Goal: Task Accomplishment & Management: Use online tool/utility

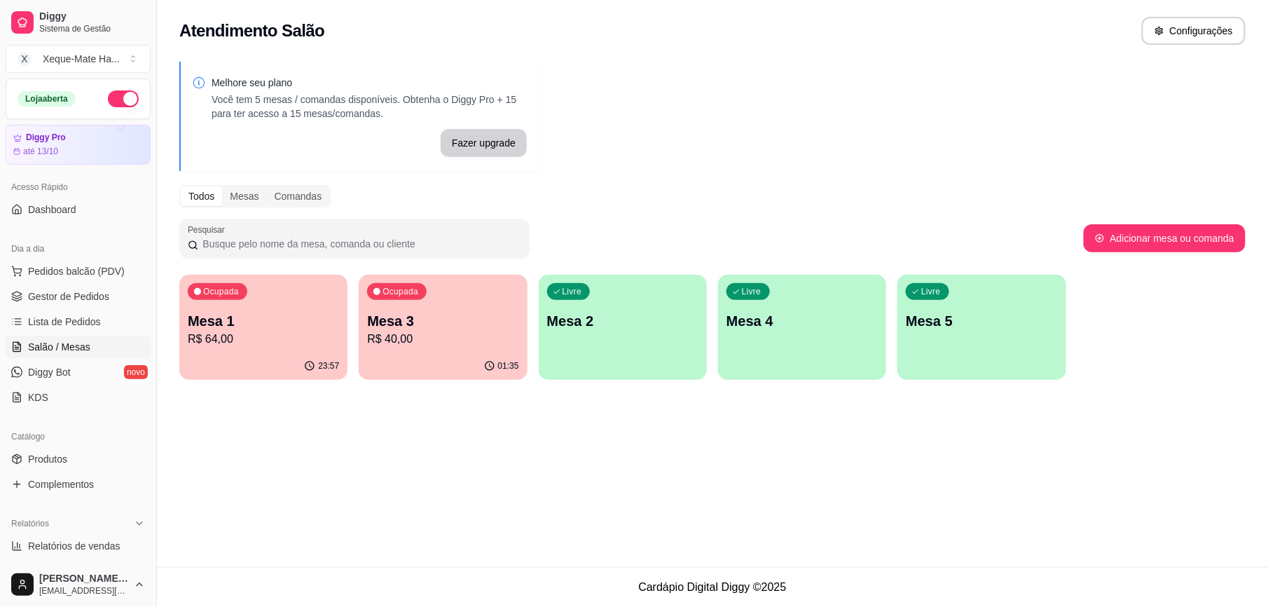
scroll to position [104, 0]
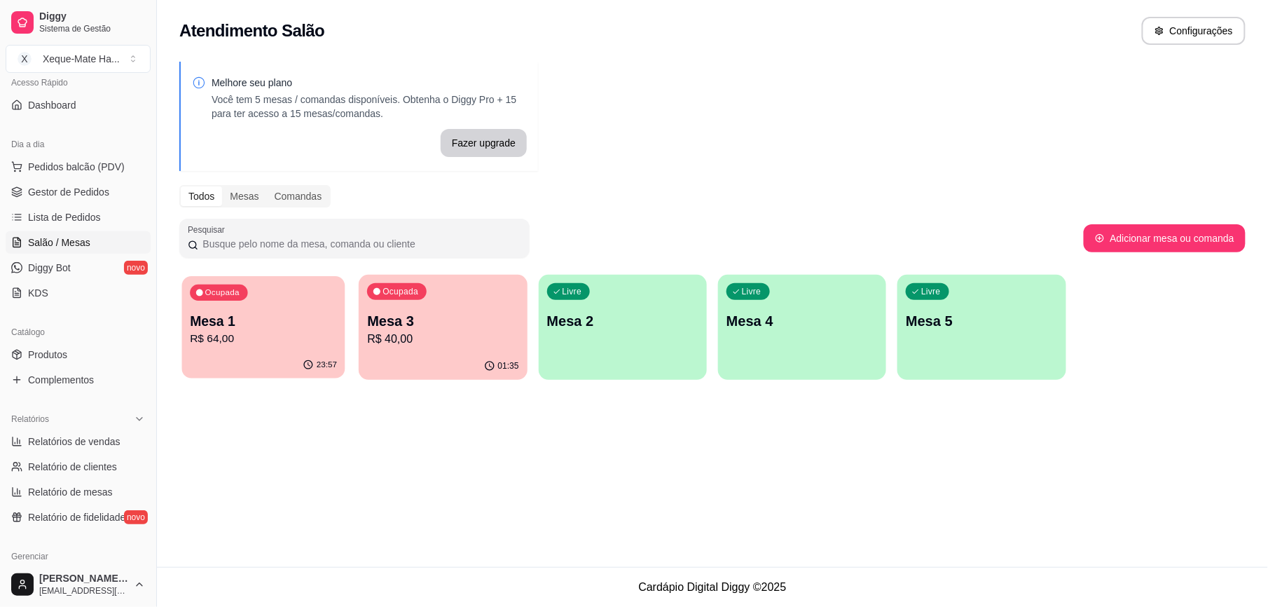
click at [309, 354] on div "23:57" at bounding box center [263, 365] width 163 height 27
click at [469, 320] on p "Mesa 3" at bounding box center [442, 321] width 151 height 20
click at [631, 354] on div "Livre Mesa 2" at bounding box center [622, 318] width 163 height 85
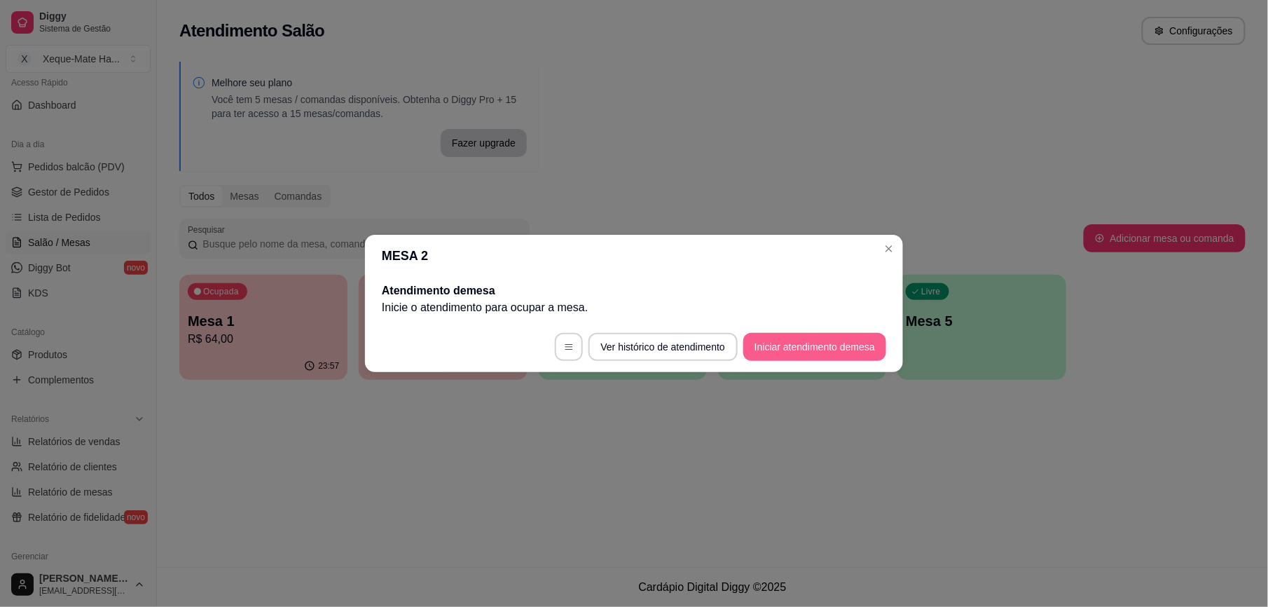
click at [797, 339] on button "Iniciar atendimento de mesa" at bounding box center [814, 347] width 143 height 28
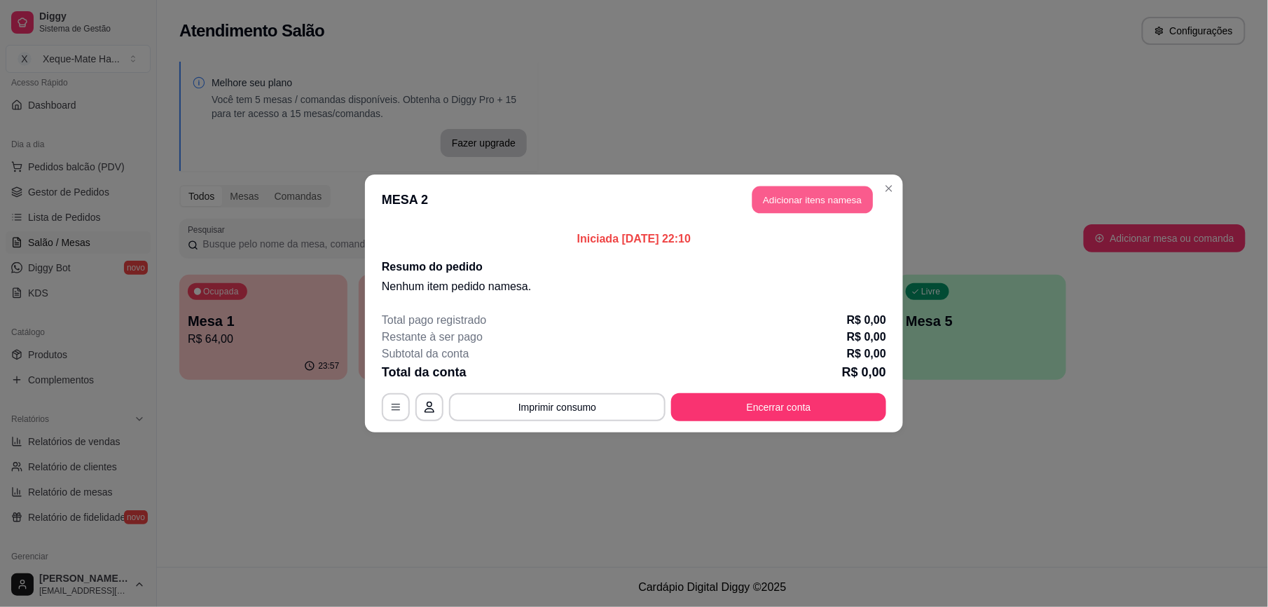
click at [833, 205] on button "Adicionar itens na mesa" at bounding box center [812, 199] width 120 height 27
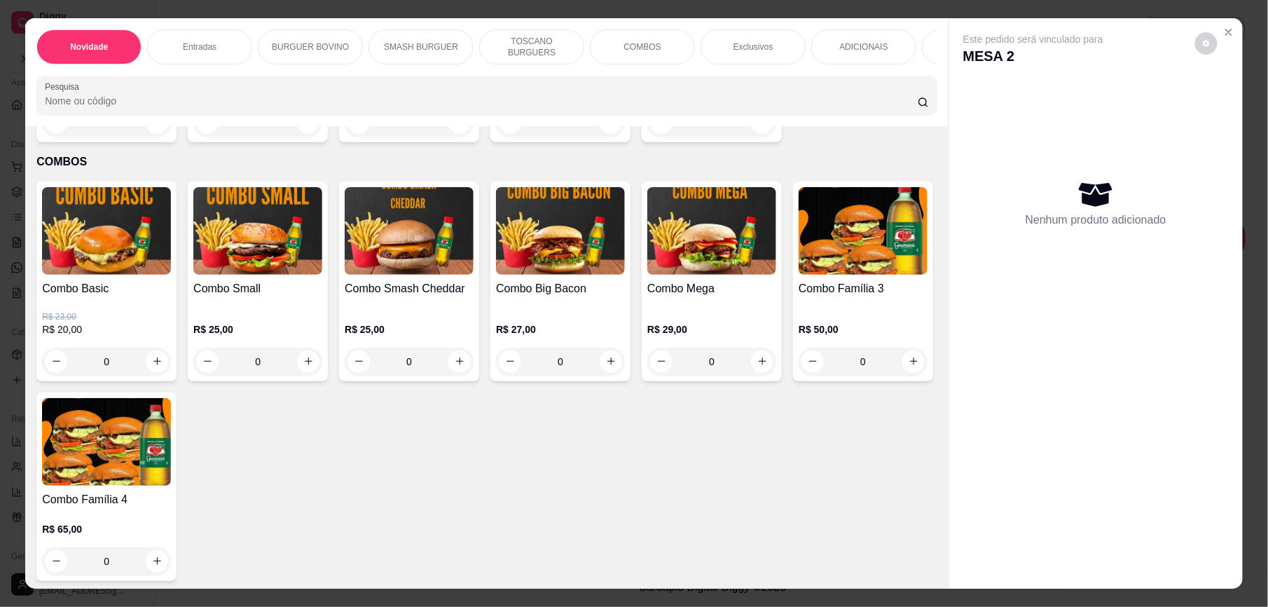
scroll to position [2016, 0]
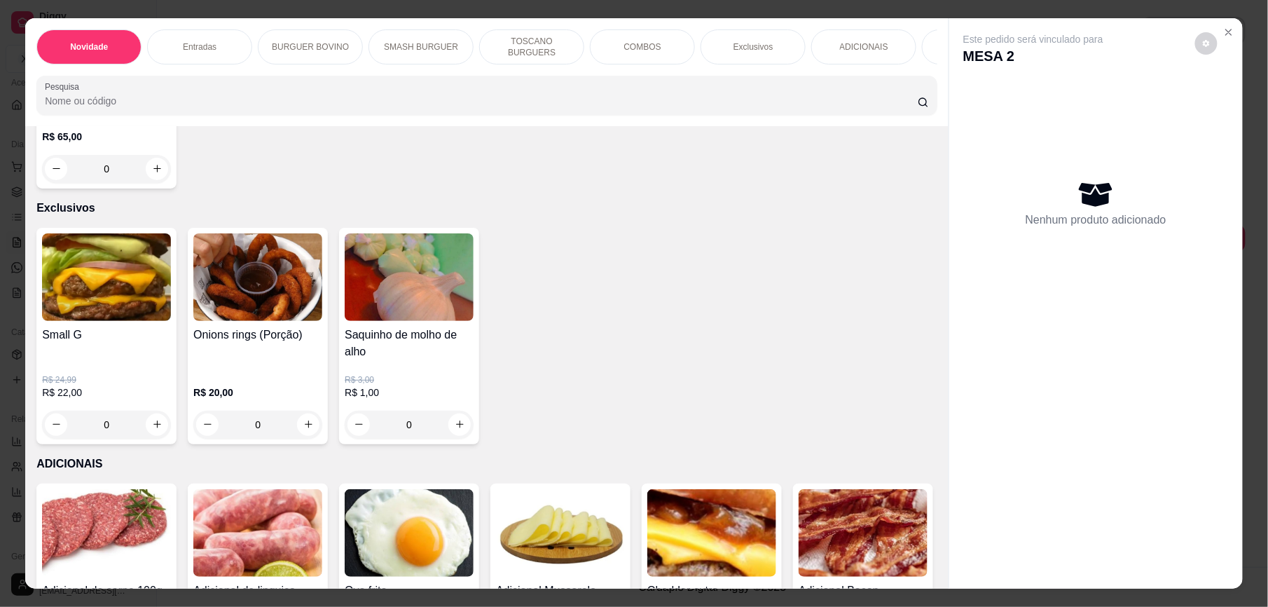
drag, startPoint x: 922, startPoint y: 494, endPoint x: 916, endPoint y: 441, distance: 53.5
click at [919, 490] on div "Item avulso Novidade Clássico Xeque R$ 20,00 R$ 17,00 0 Supremo smash R$ 18,00 …" at bounding box center [486, 357] width 923 height 462
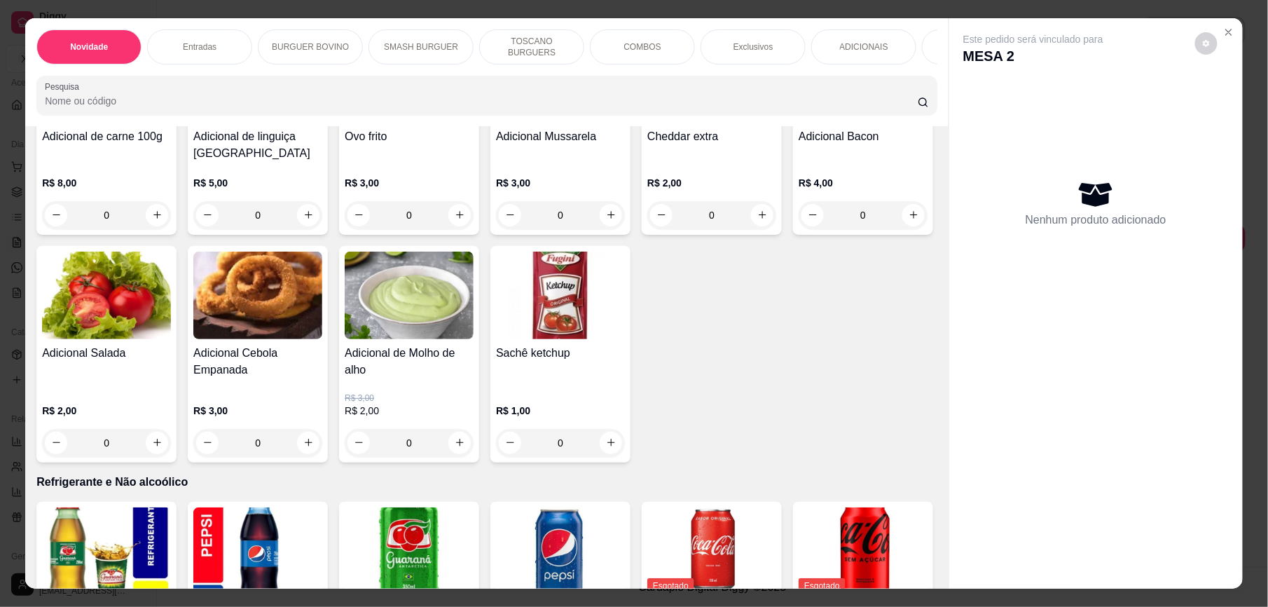
scroll to position [3110, 0]
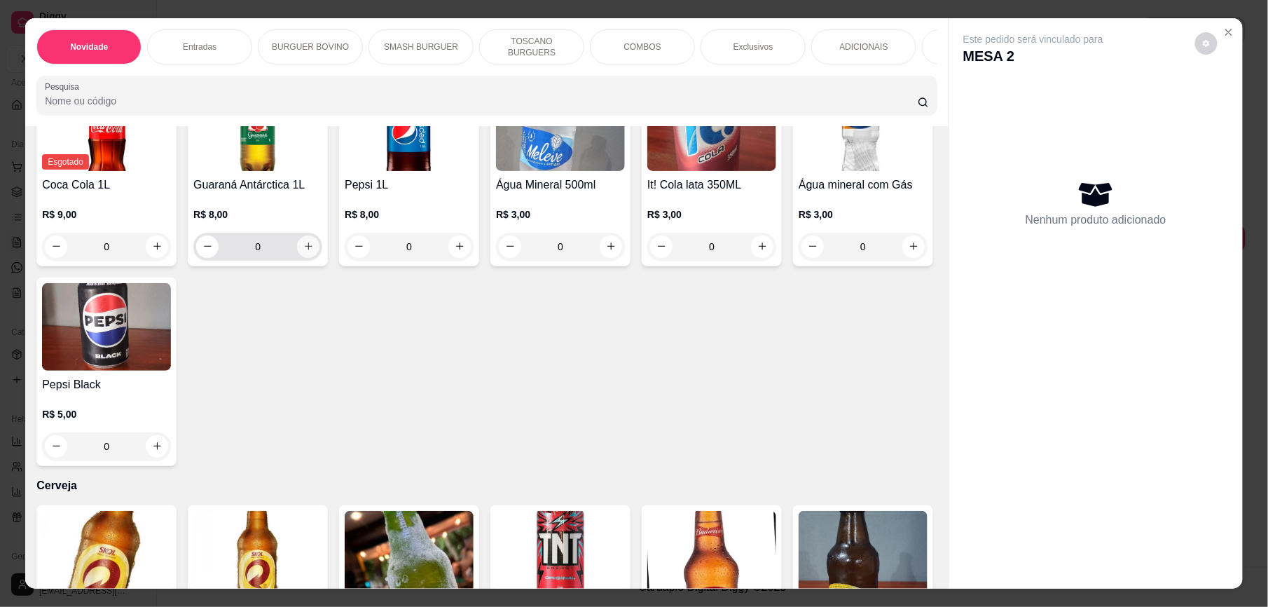
click at [314, 248] on icon "increase-product-quantity" at bounding box center [308, 246] width 11 height 11
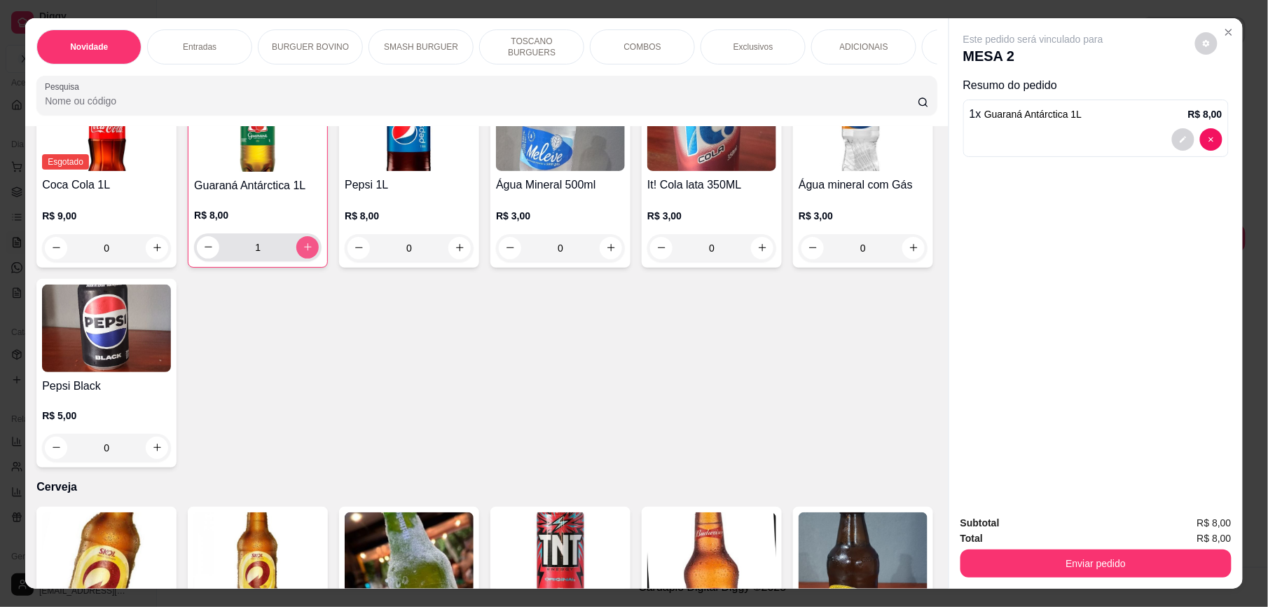
type input "1"
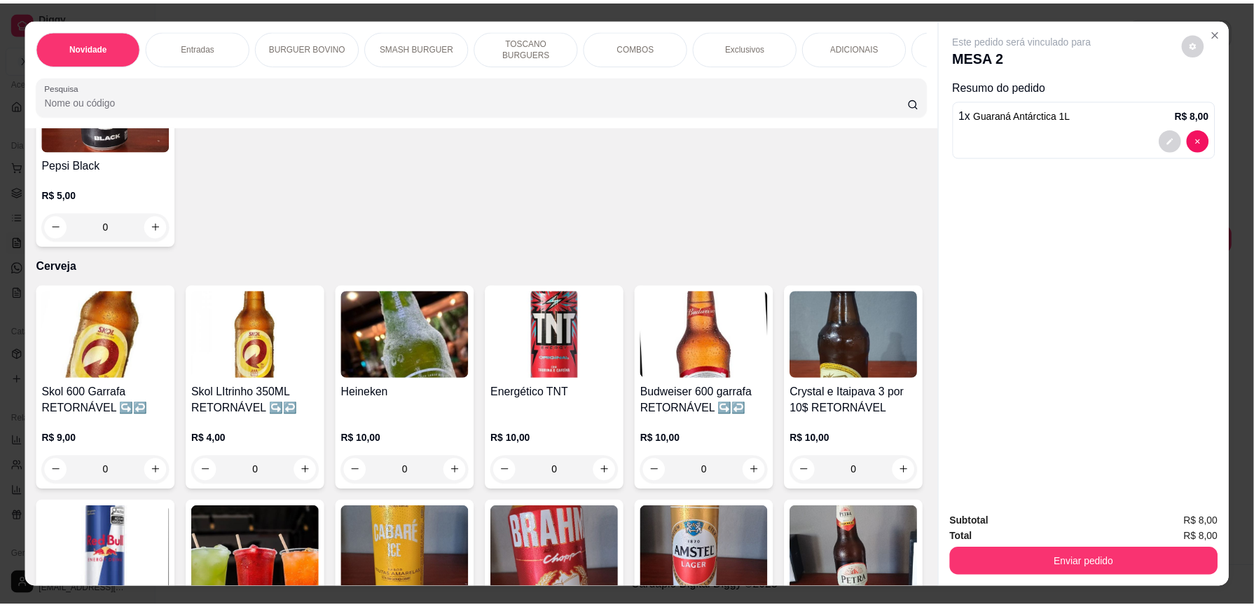
scroll to position [3622, 0]
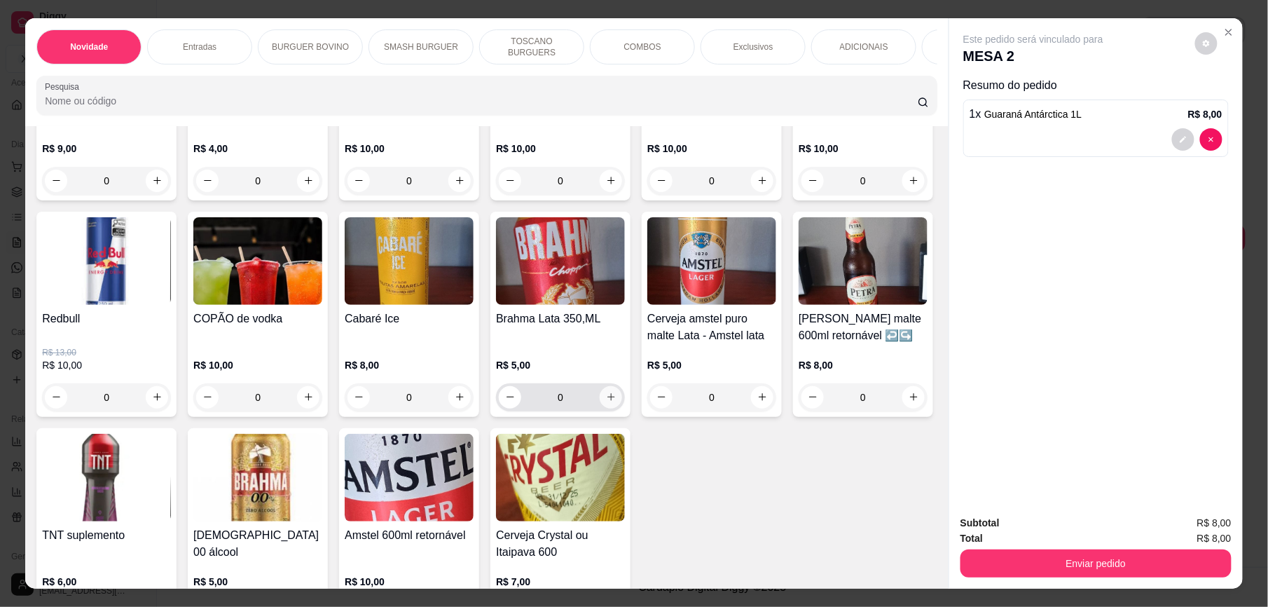
click at [616, 394] on icon "increase-product-quantity" at bounding box center [611, 397] width 11 height 11
type input "1"
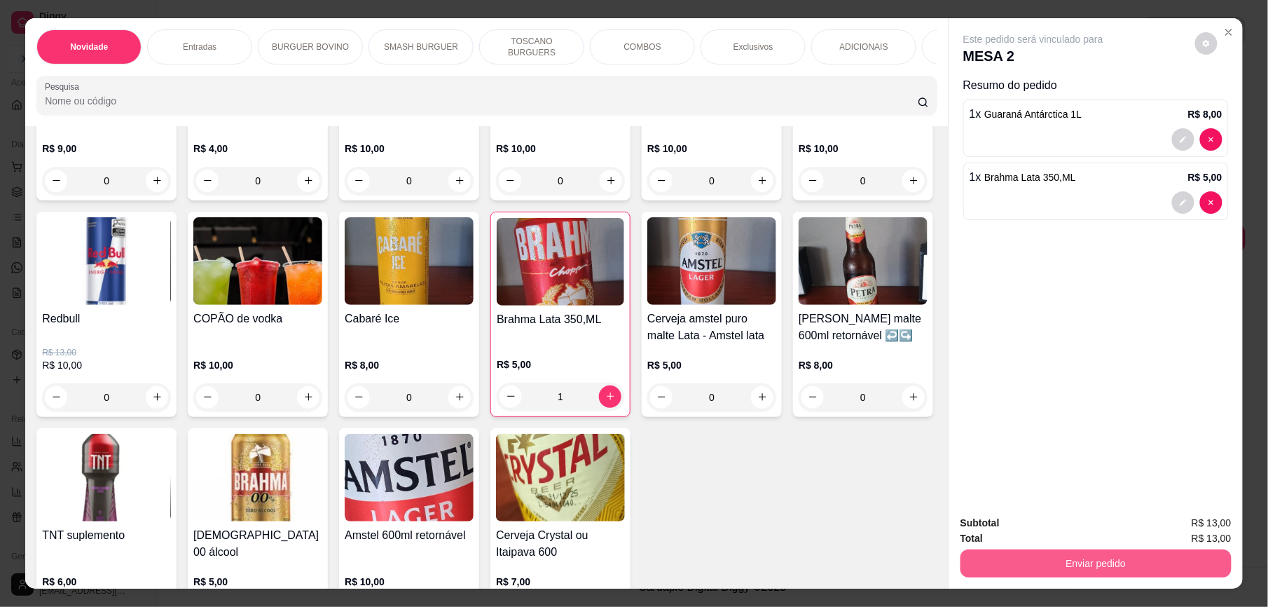
click at [1012, 572] on button "Enviar pedido" at bounding box center [1095, 563] width 271 height 28
click at [1209, 527] on button "Enviar pedido" at bounding box center [1193, 529] width 79 height 27
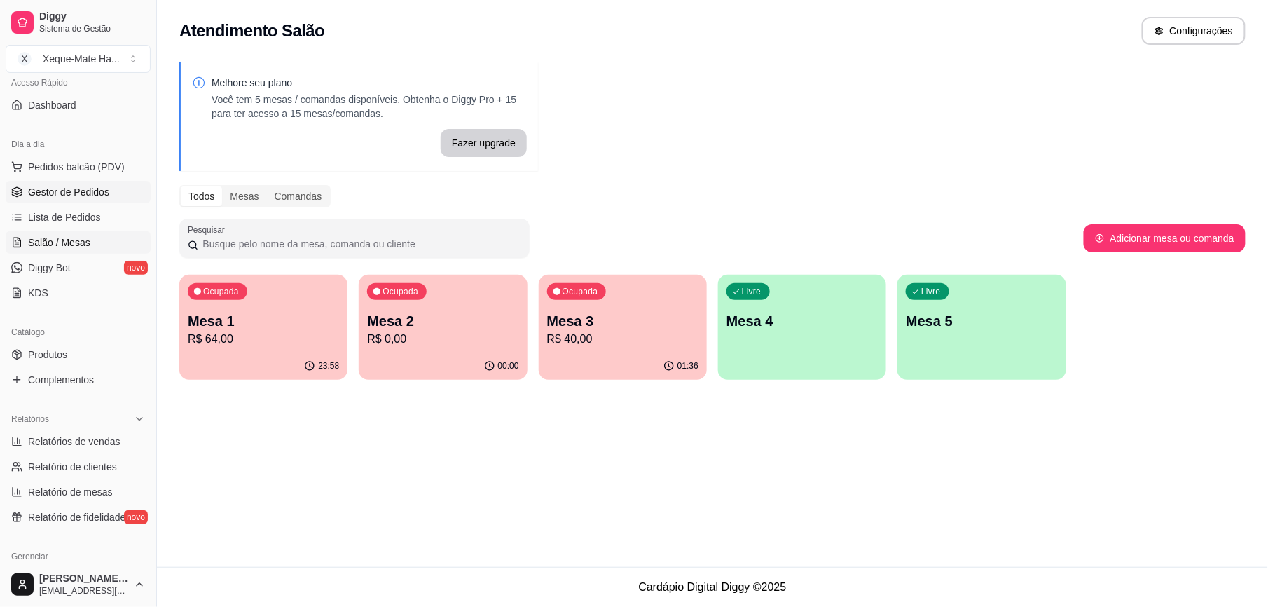
click at [90, 191] on span "Gestor de Pedidos" at bounding box center [68, 192] width 81 height 14
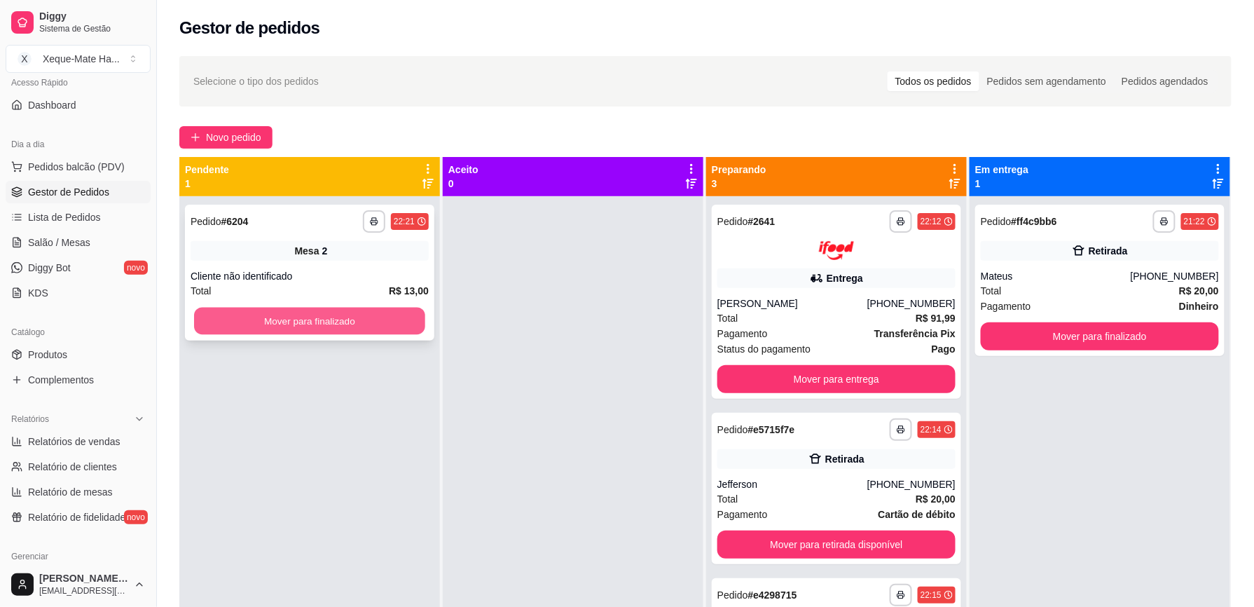
click at [396, 317] on button "Mover para finalizado" at bounding box center [309, 321] width 231 height 27
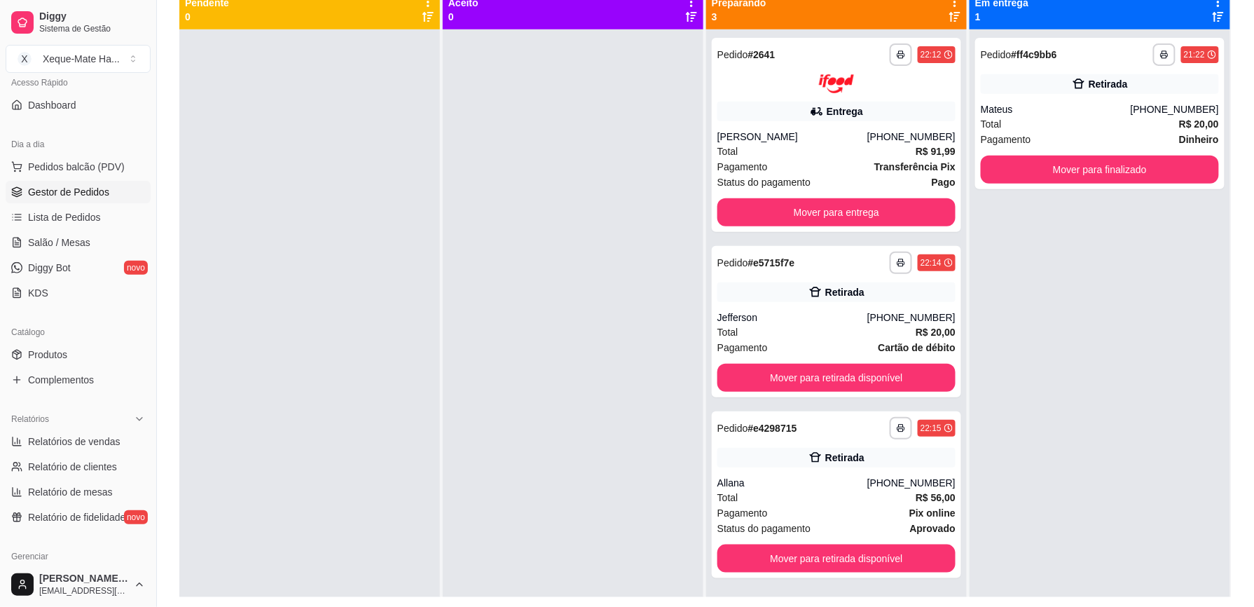
scroll to position [169, 0]
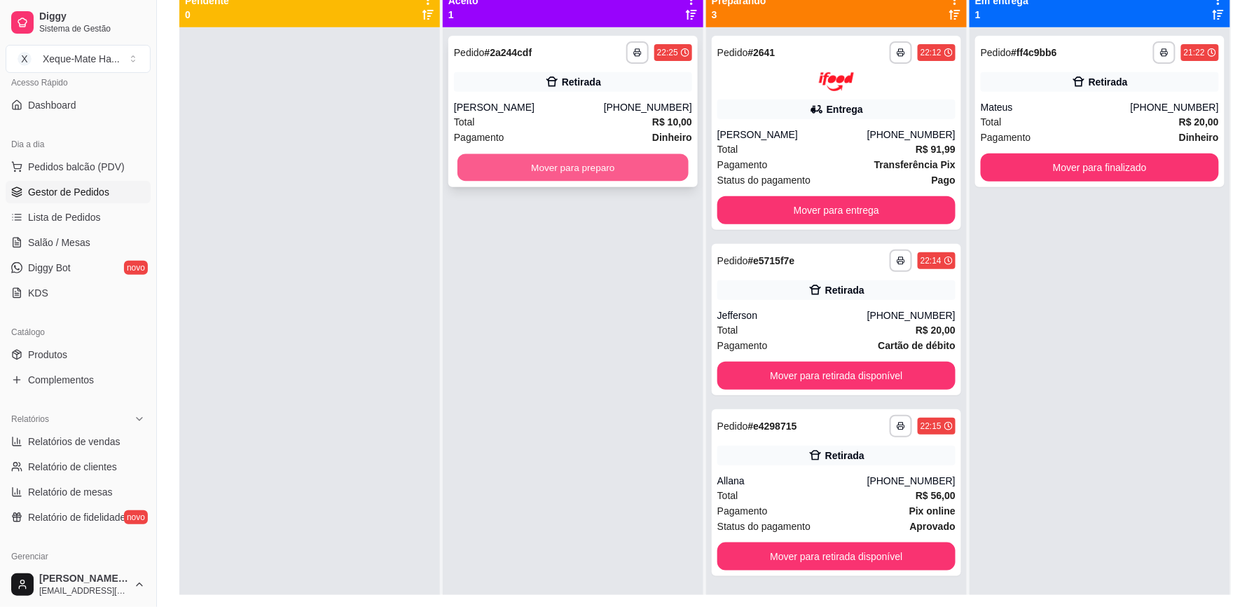
click at [612, 168] on button "Mover para preparo" at bounding box center [572, 167] width 231 height 27
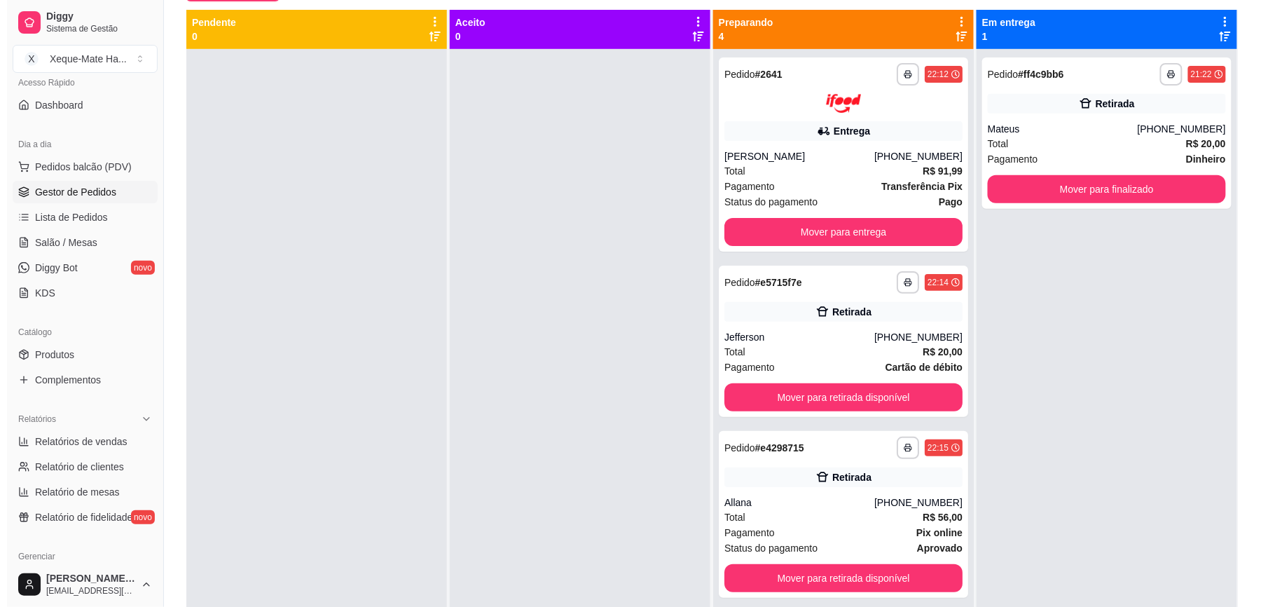
scroll to position [151, 0]
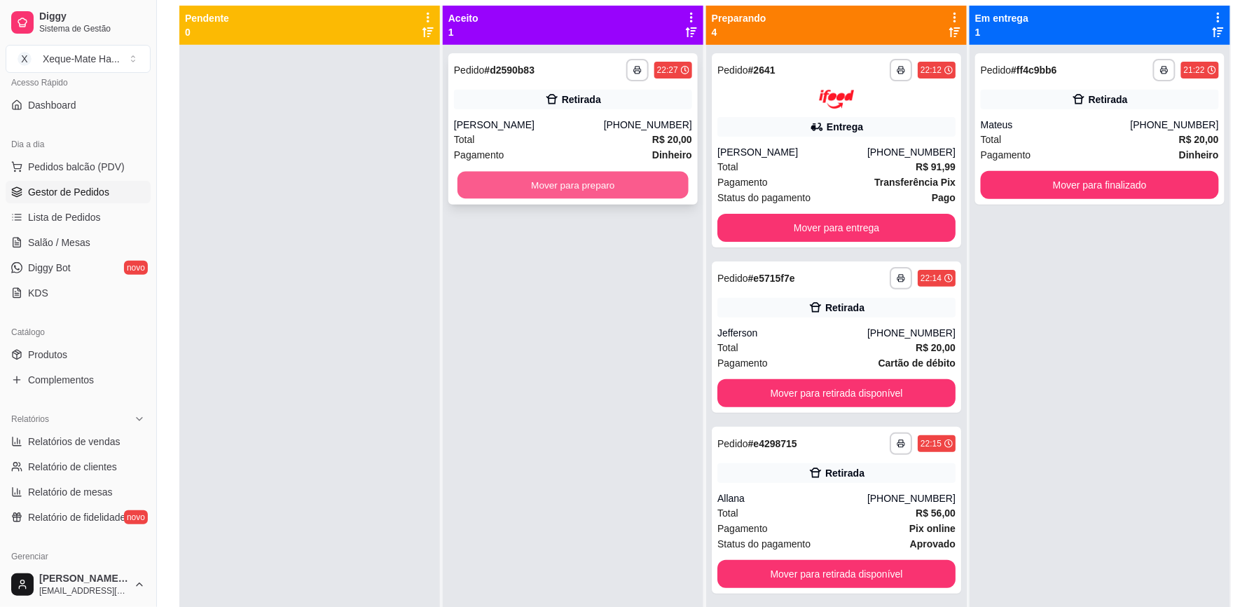
click at [608, 178] on button "Mover para preparo" at bounding box center [572, 185] width 231 height 27
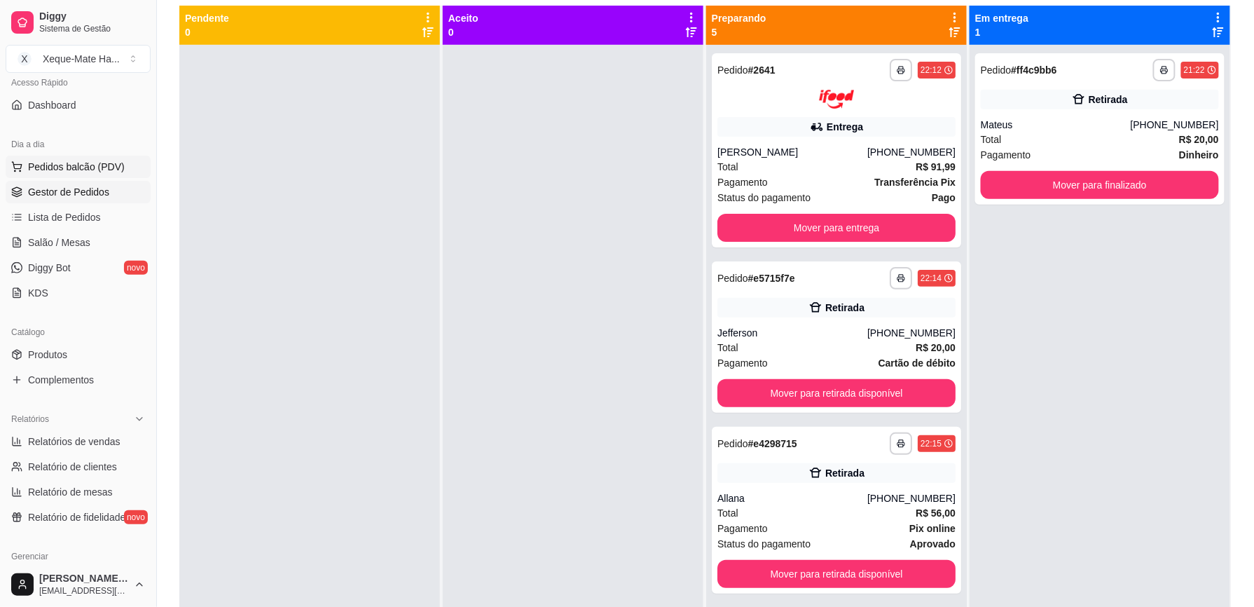
click at [104, 172] on span "Pedidos balcão (PDV)" at bounding box center [76, 167] width 97 height 14
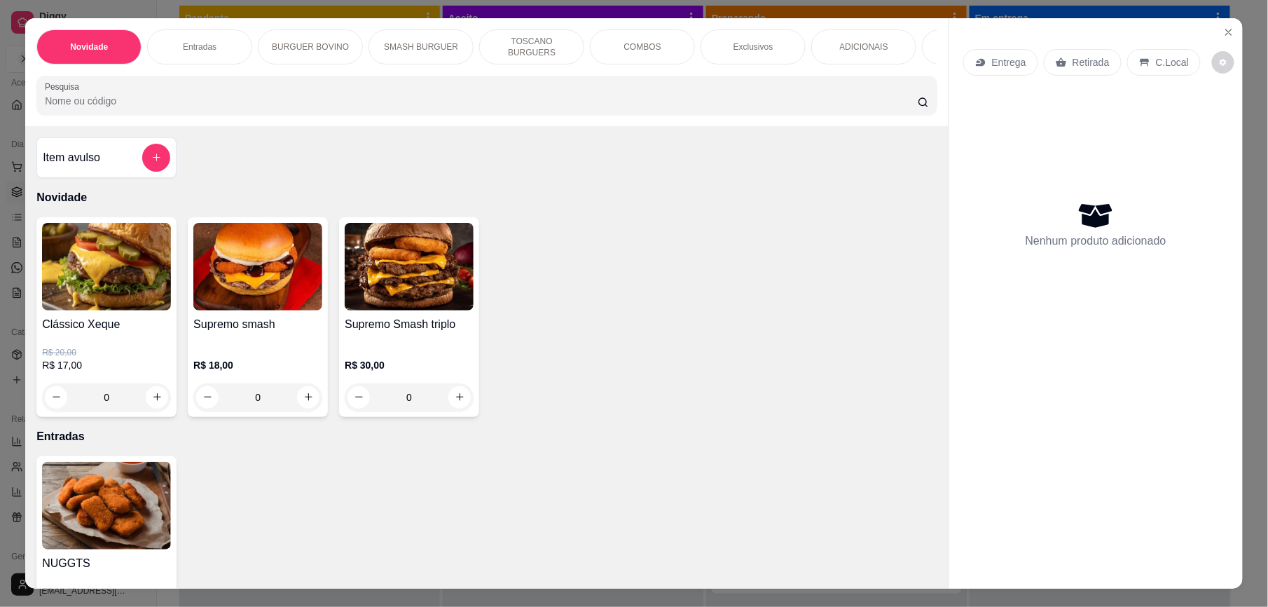
click at [156, 108] on input "Pesquisa" at bounding box center [481, 101] width 873 height 14
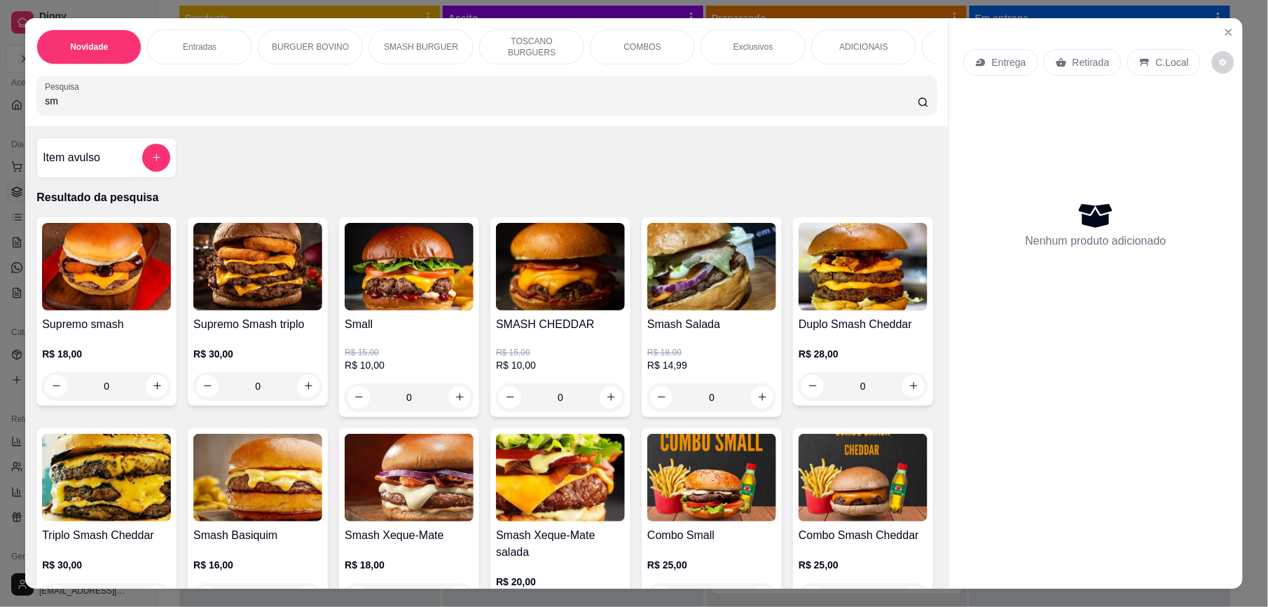
click at [156, 108] on input "sm" at bounding box center [481, 101] width 873 height 14
drag, startPoint x: 156, startPoint y: 120, endPoint x: 686, endPoint y: 177, distance: 533.9
click at [686, 177] on div "Item avulso Resultado da pesquisa Supremo smash R$ 18,00 0 Supremo Smash triplo…" at bounding box center [486, 357] width 923 height 462
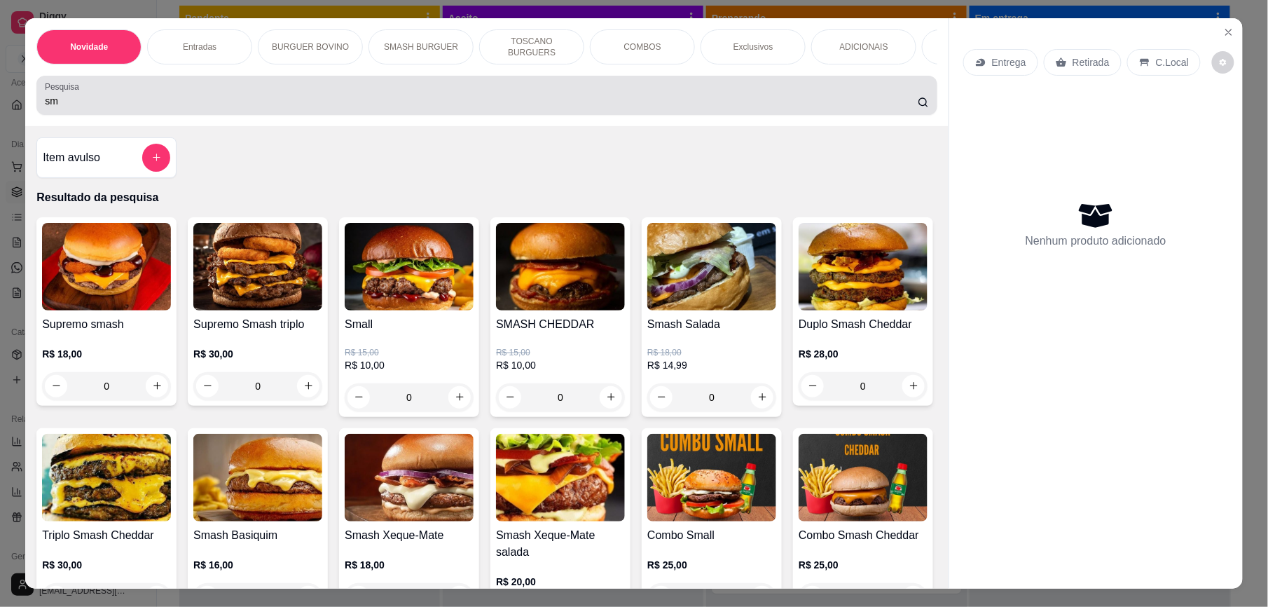
click at [209, 108] on input "sm" at bounding box center [481, 101] width 873 height 14
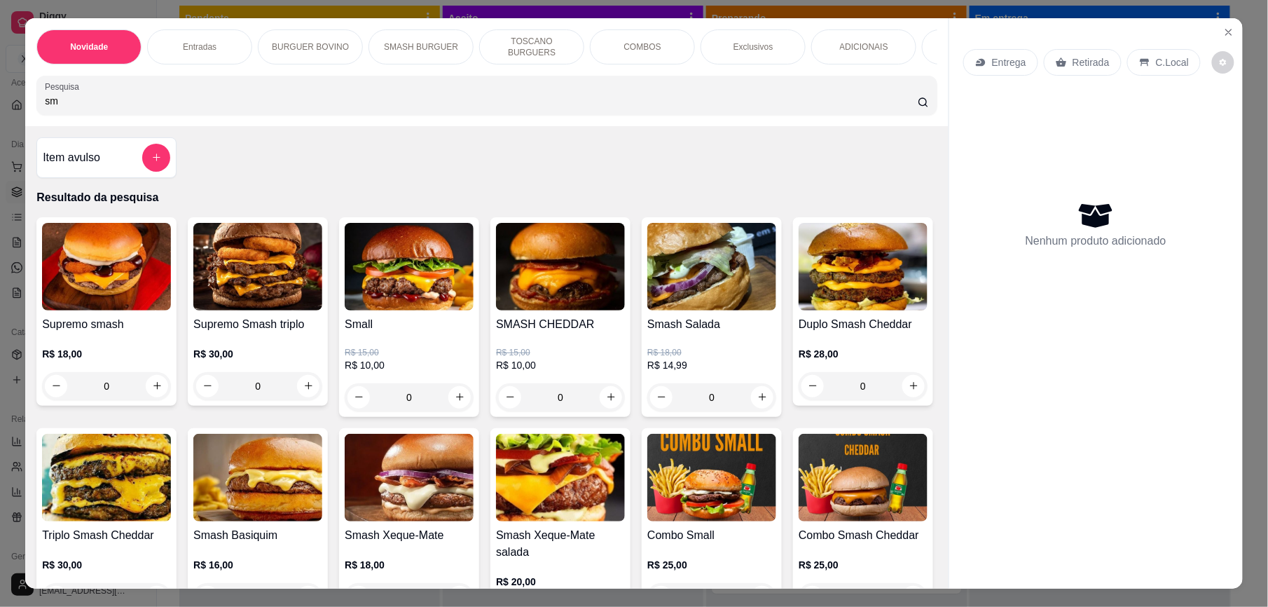
drag, startPoint x: 209, startPoint y: 116, endPoint x: 696, endPoint y: 150, distance: 488.7
click at [696, 150] on div "Item avulso Resultado da pesquisa Supremo smash R$ 18,00 0 Supremo Smash triplo…" at bounding box center [486, 357] width 923 height 462
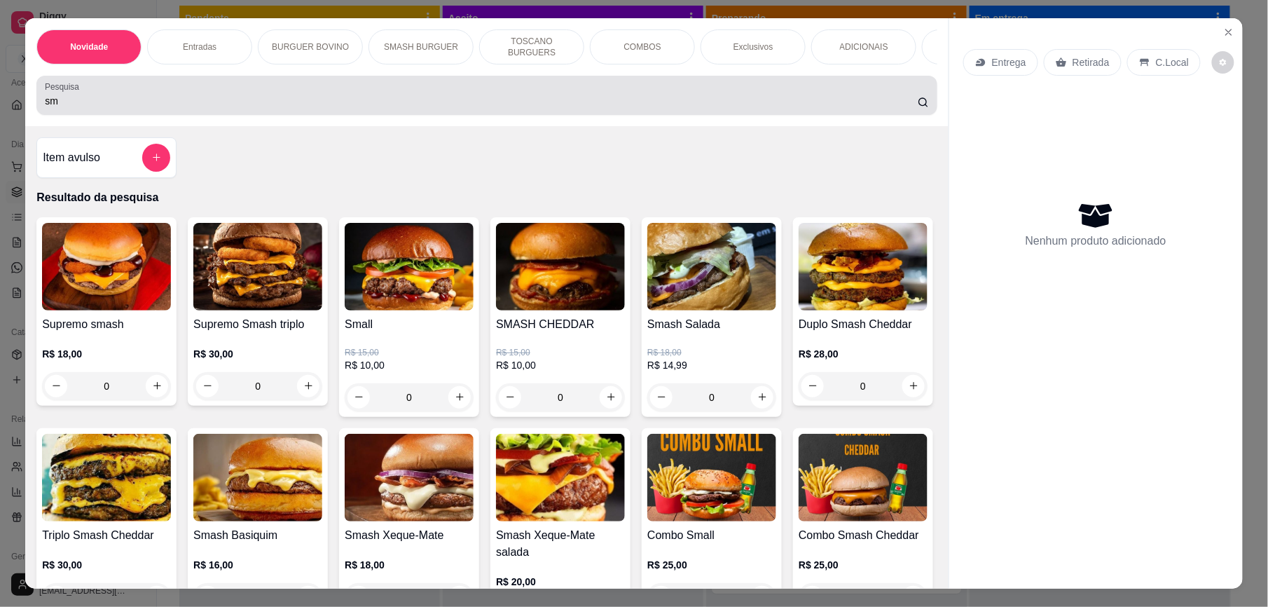
click at [99, 108] on input "sm" at bounding box center [481, 101] width 873 height 14
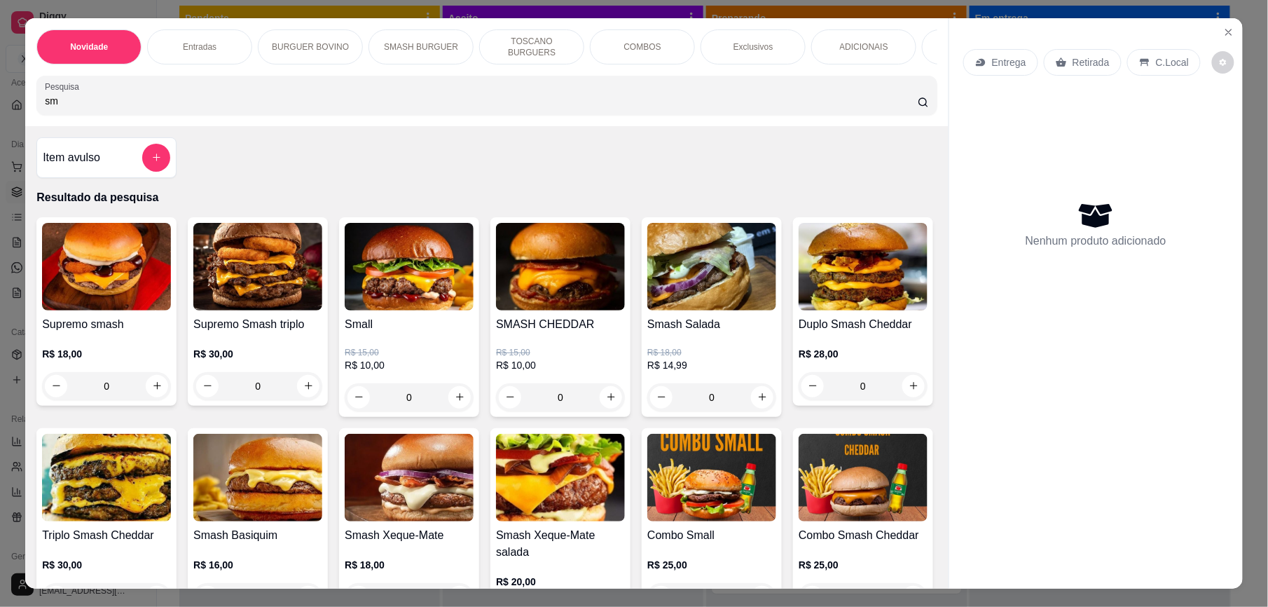
paste input "a"
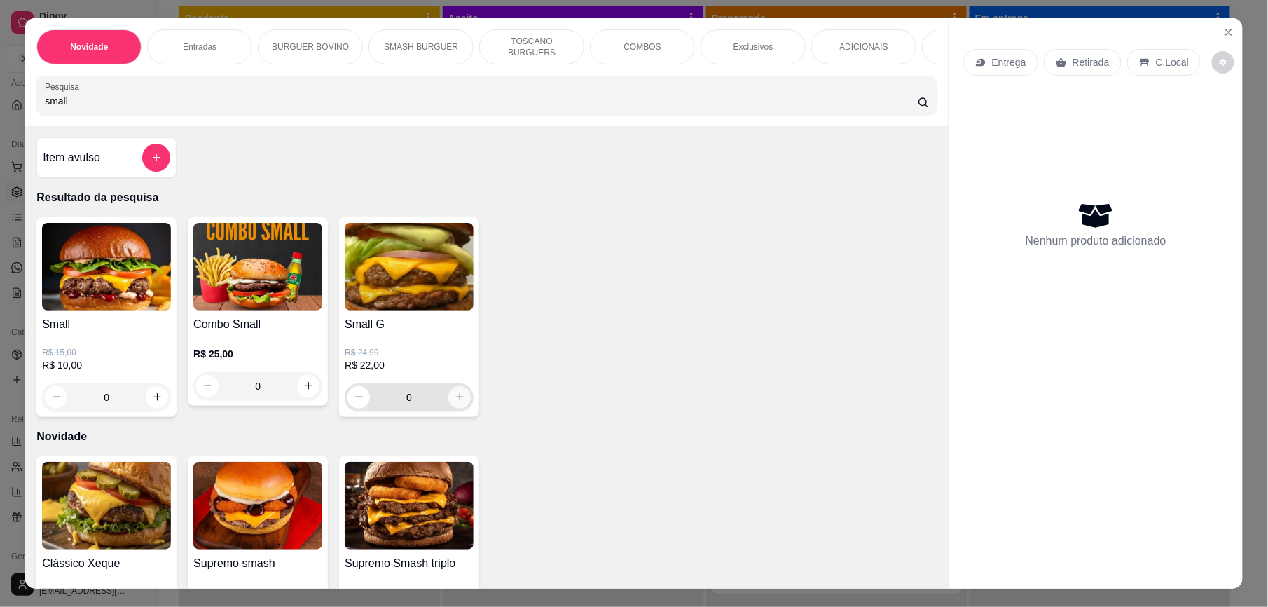
type input "small"
click at [455, 402] on icon "increase-product-quantity" at bounding box center [460, 397] width 11 height 11
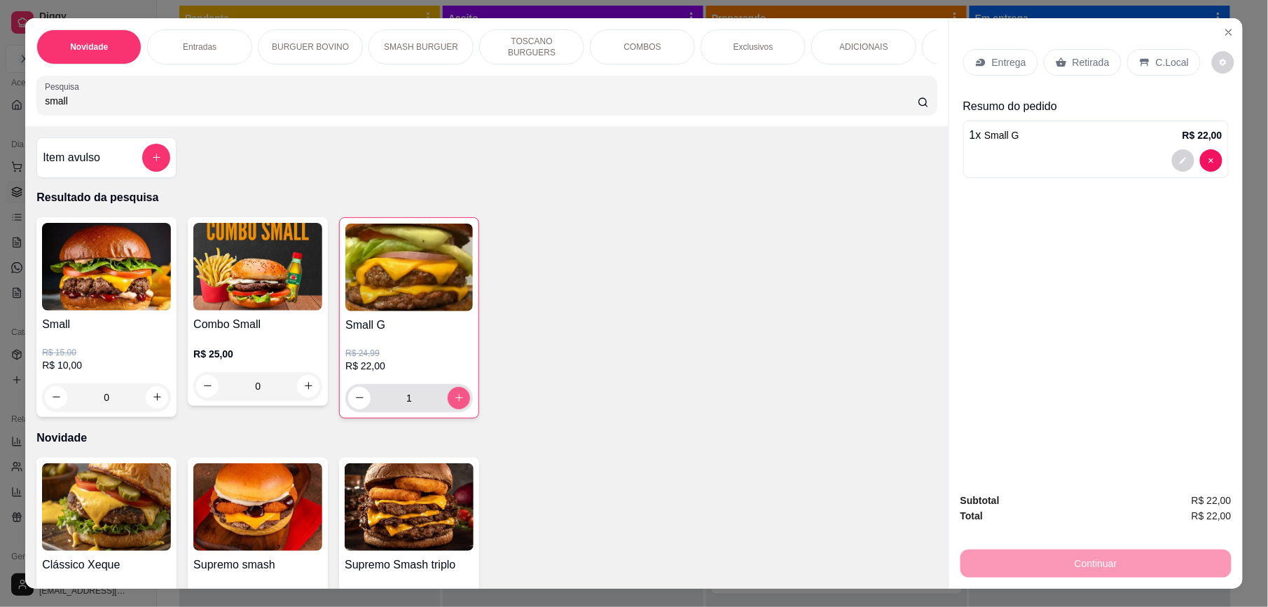
type input "1"
click at [1096, 62] on p "Retirada" at bounding box center [1090, 62] width 37 height 14
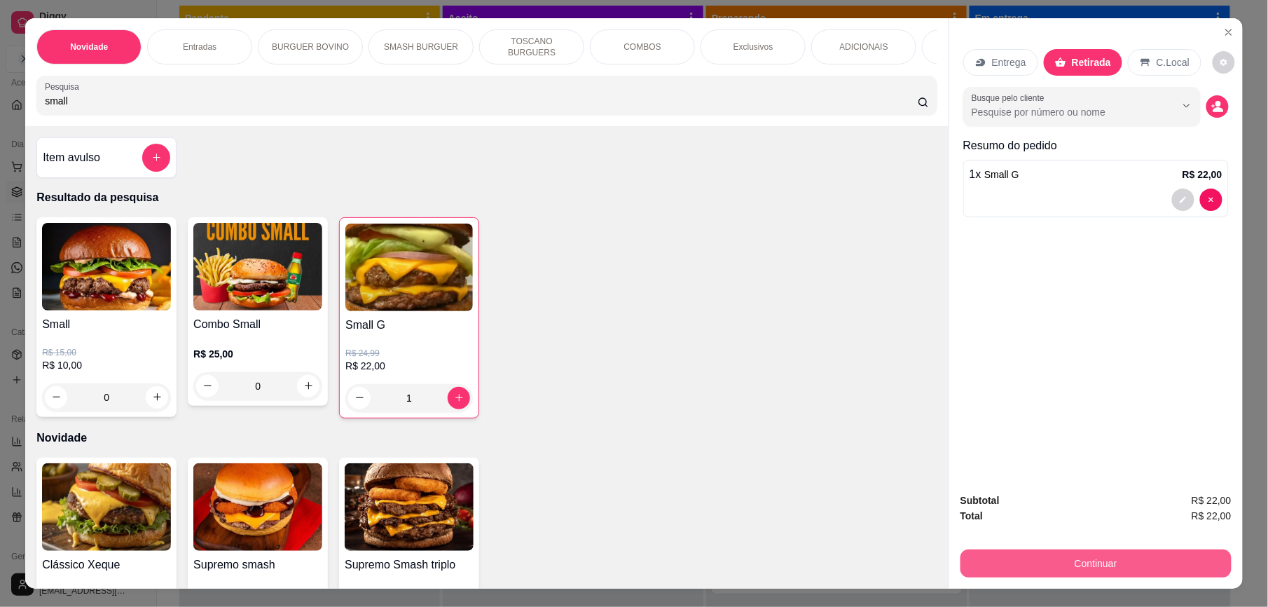
click at [1116, 558] on button "Continuar" at bounding box center [1095, 563] width 271 height 28
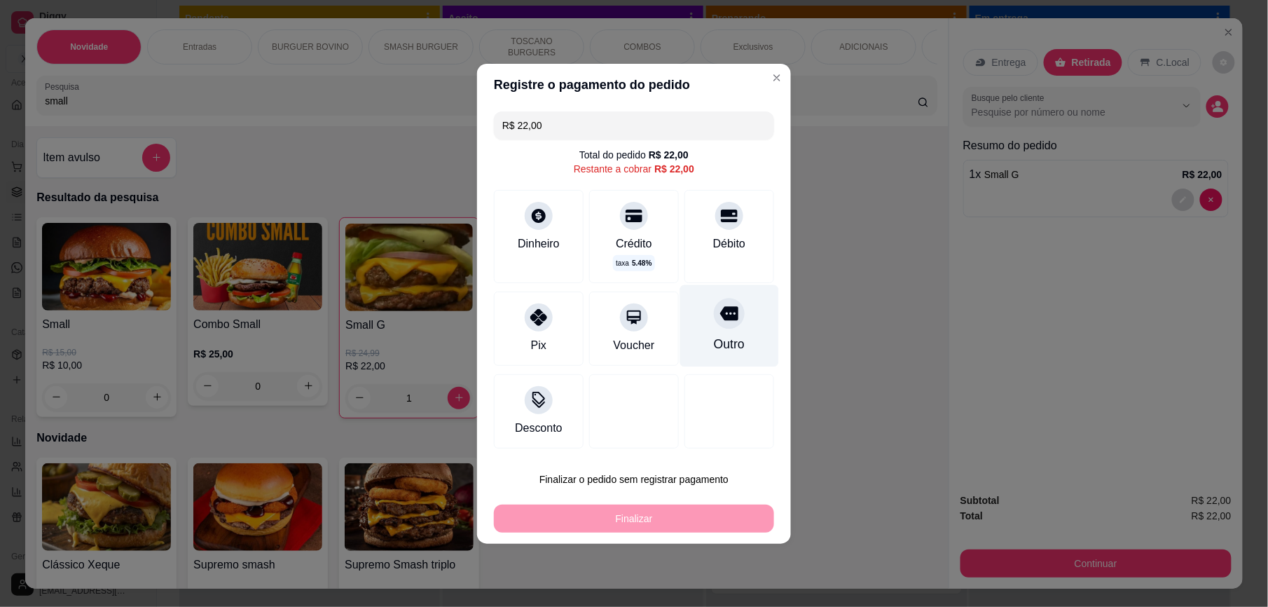
click at [721, 326] on div at bounding box center [729, 313] width 31 height 31
type input "R$ 0,00"
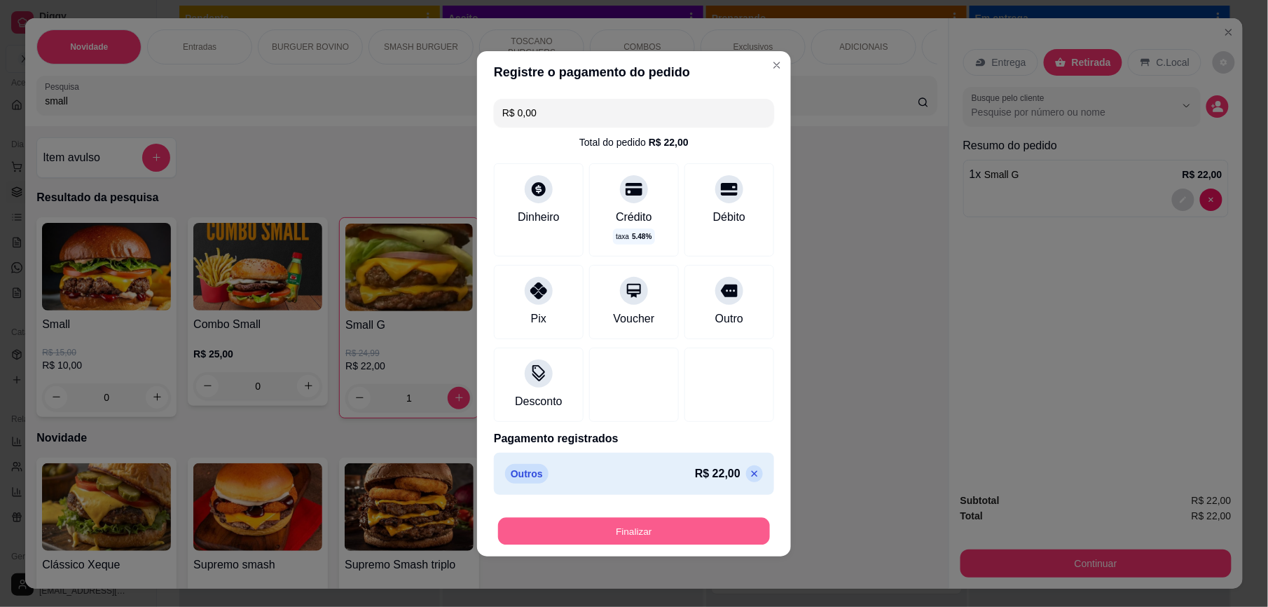
click at [662, 530] on button "Finalizar" at bounding box center [634, 530] width 272 height 27
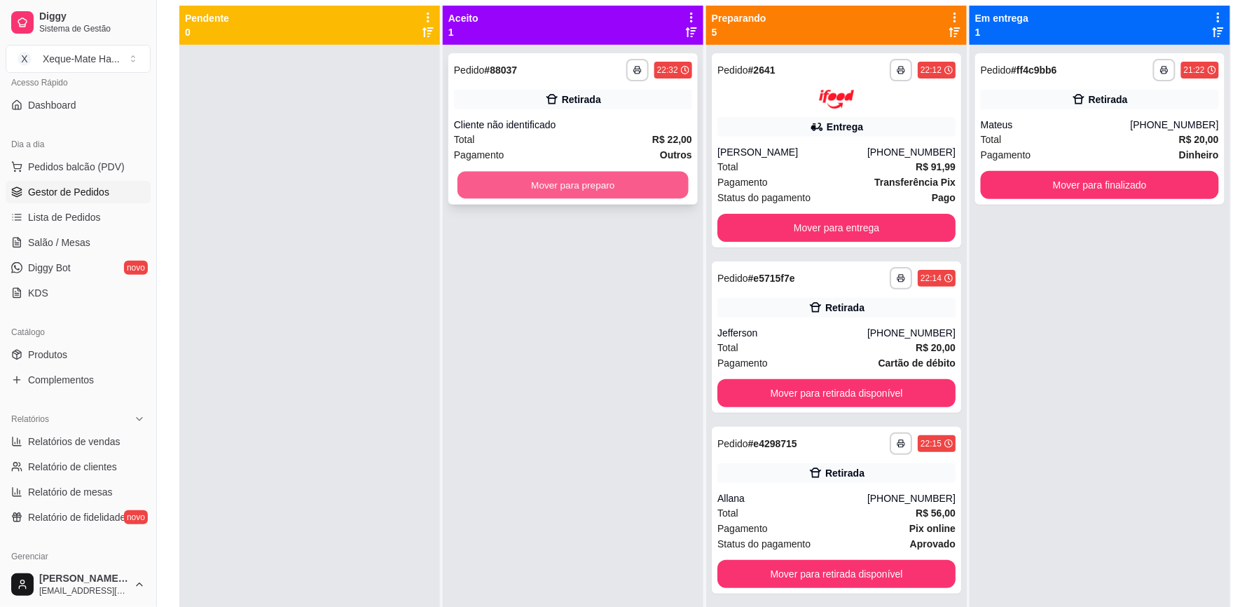
click at [536, 186] on button "Mover para preparo" at bounding box center [572, 185] width 231 height 27
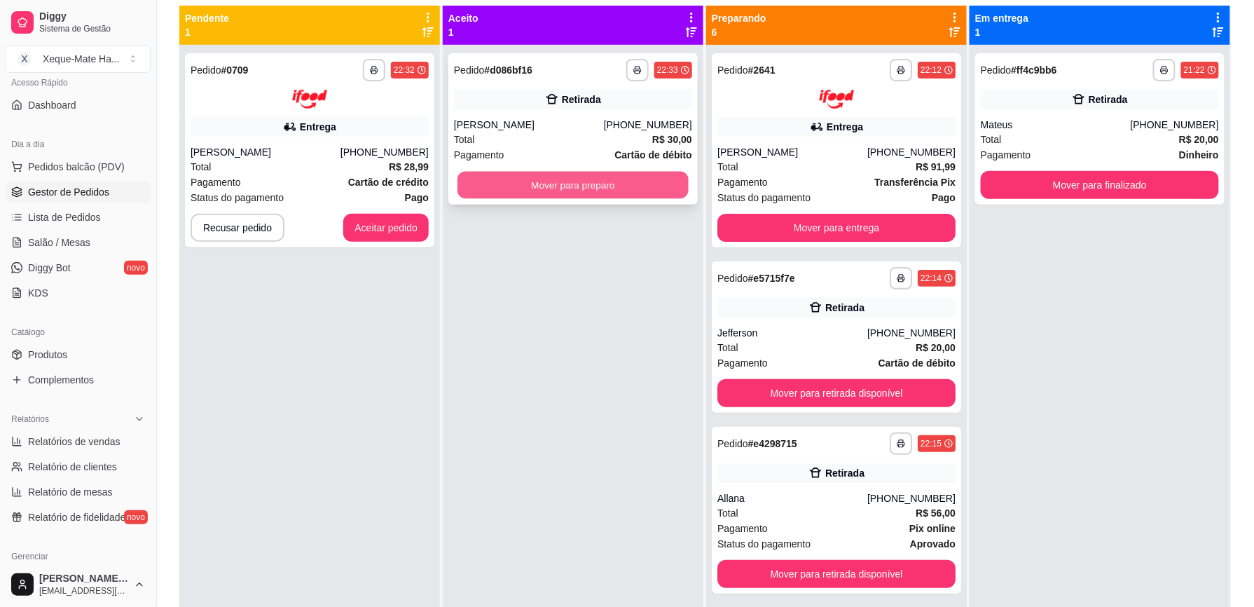
click at [578, 188] on button "Mover para preparo" at bounding box center [572, 185] width 231 height 27
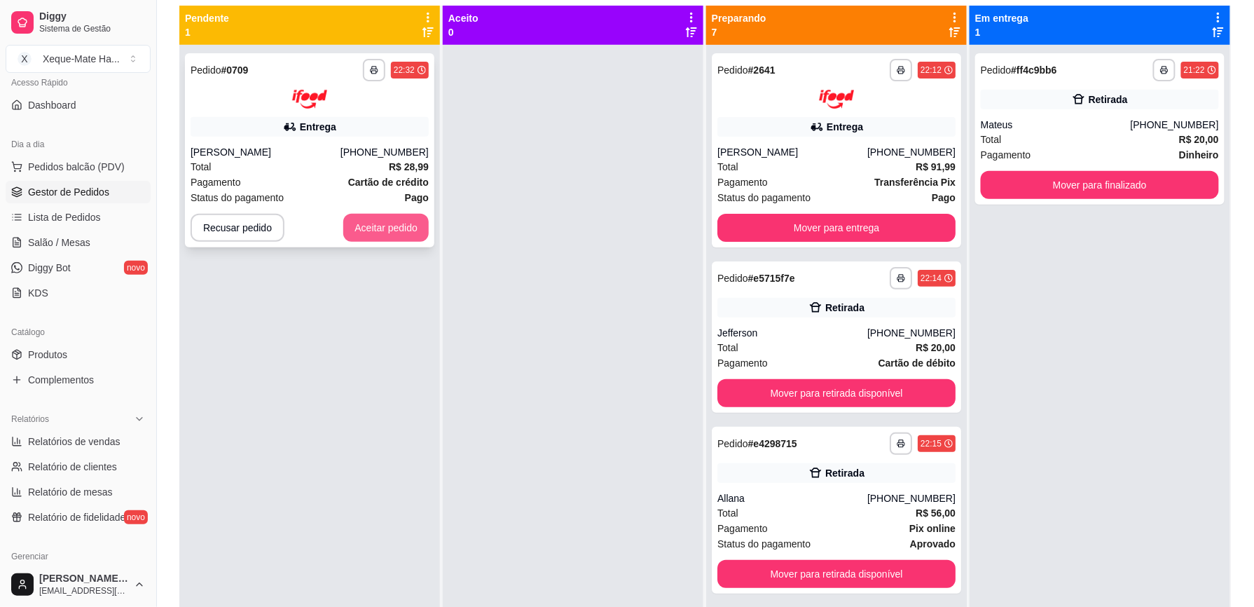
click at [402, 231] on button "Aceitar pedido" at bounding box center [385, 228] width 85 height 28
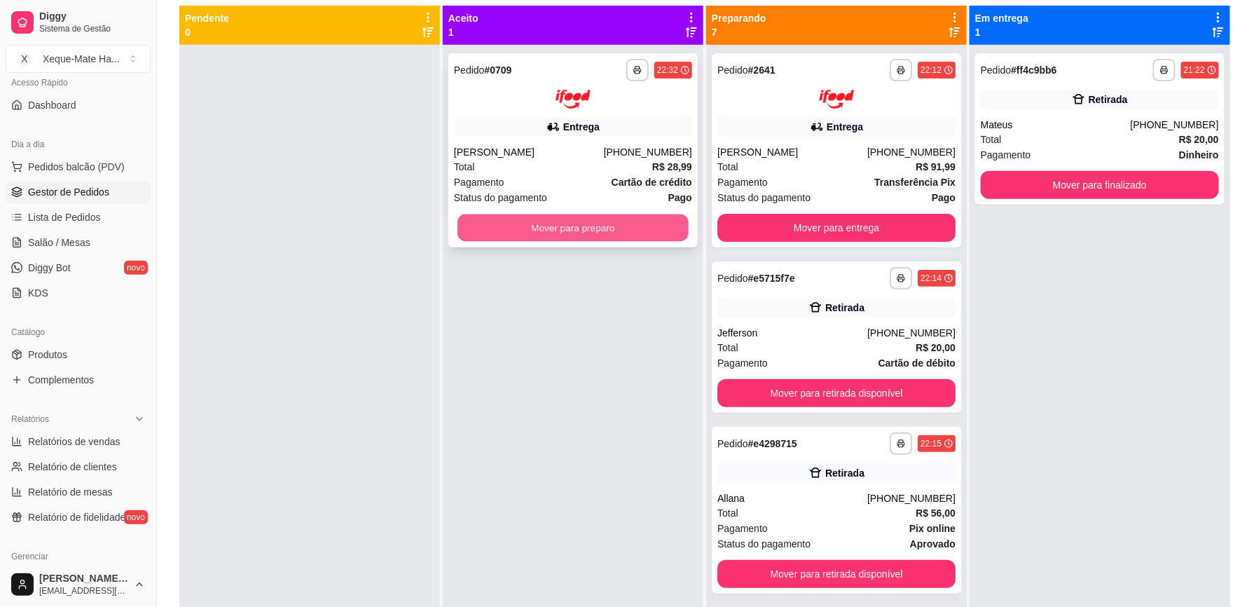
click at [527, 223] on button "Mover para preparo" at bounding box center [572, 227] width 231 height 27
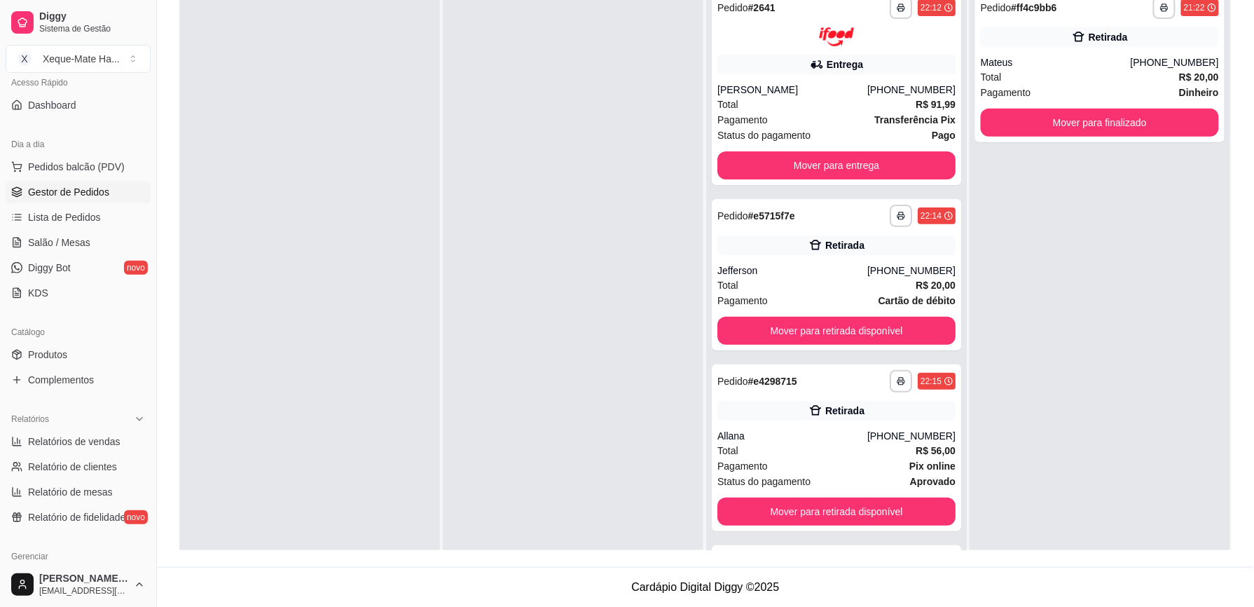
scroll to position [39, 0]
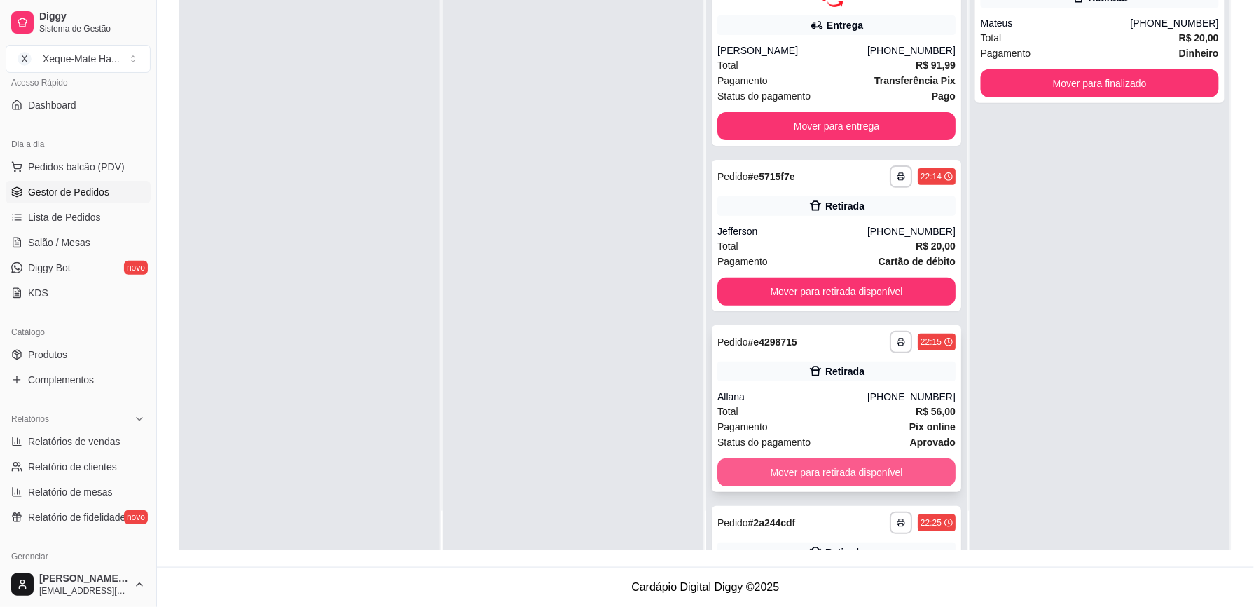
click at [822, 468] on button "Mover para retirada disponível" at bounding box center [836, 472] width 238 height 28
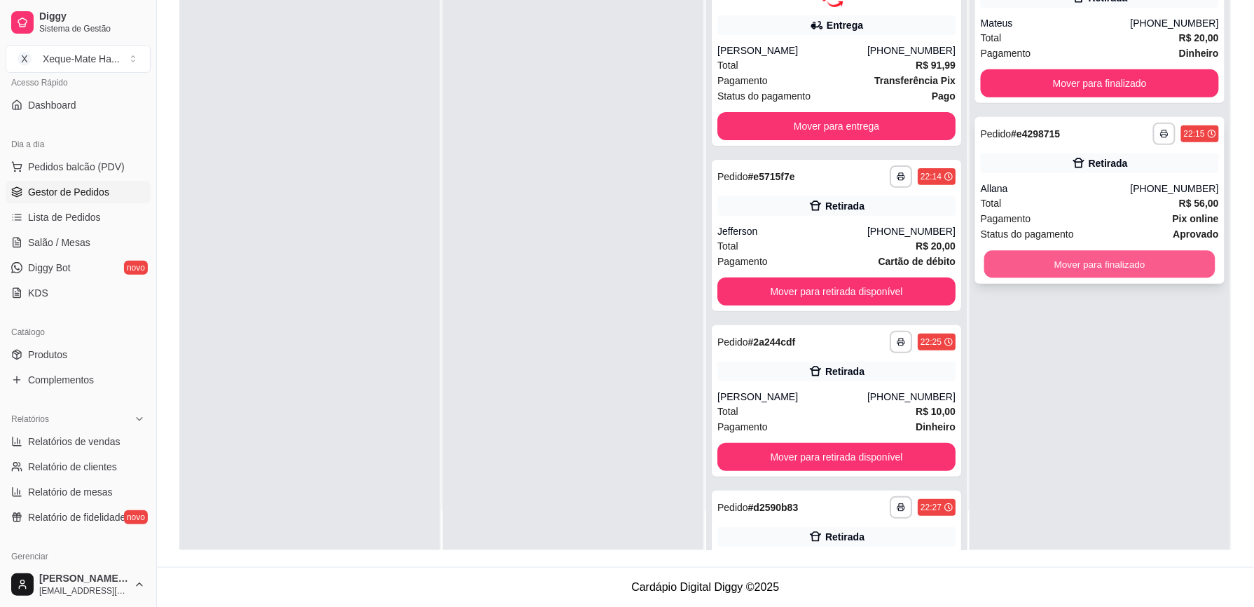
click at [1105, 267] on button "Mover para finalizado" at bounding box center [1099, 264] width 231 height 27
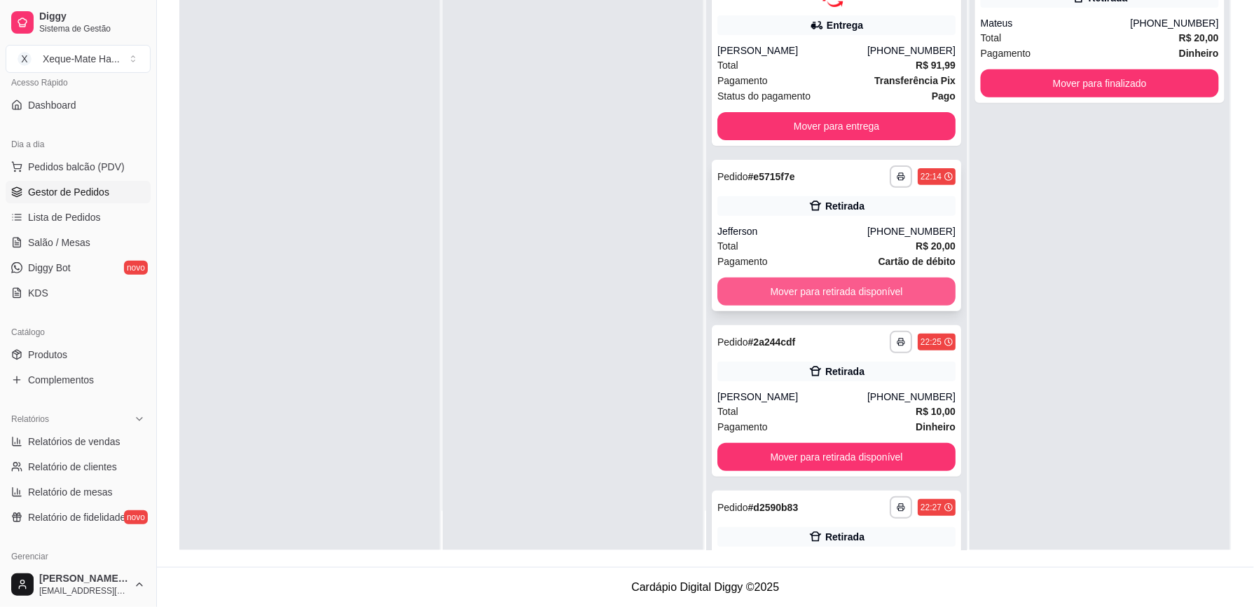
click at [855, 286] on button "Mover para retirada disponível" at bounding box center [836, 291] width 238 height 28
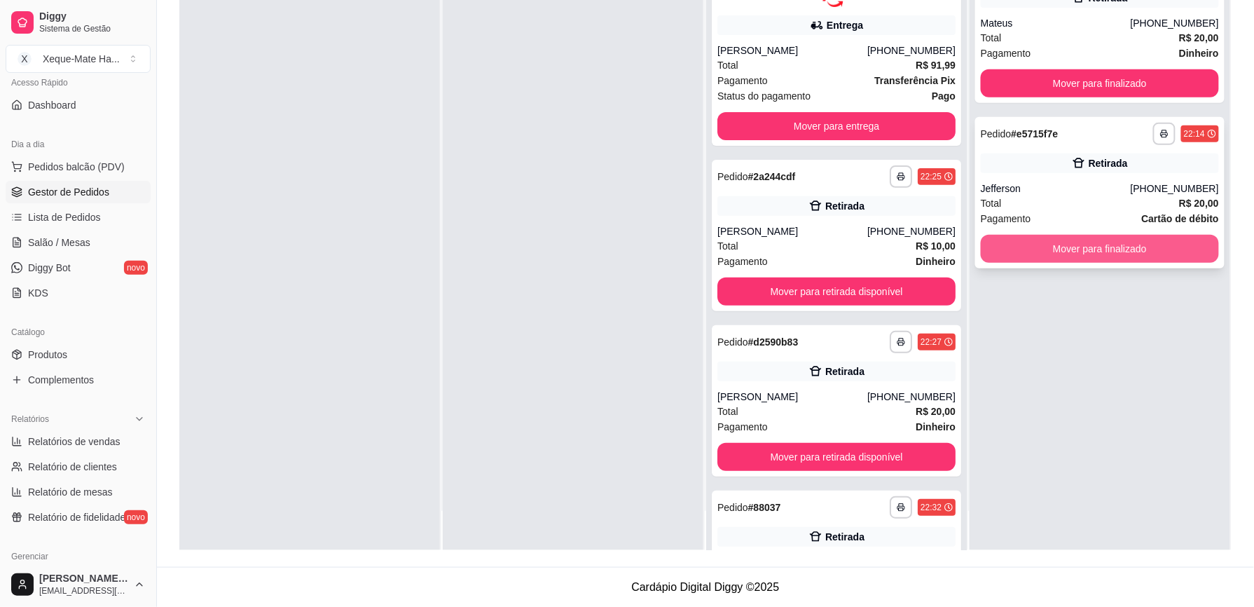
click at [1062, 250] on button "Mover para finalizado" at bounding box center [1100, 249] width 238 height 28
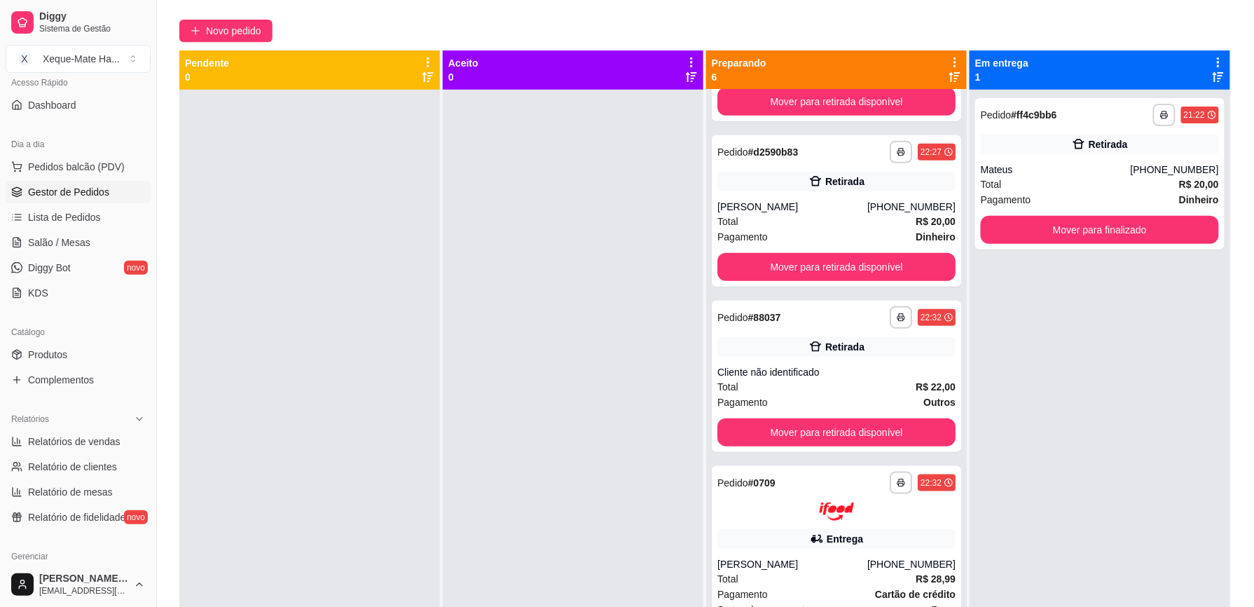
scroll to position [345, 0]
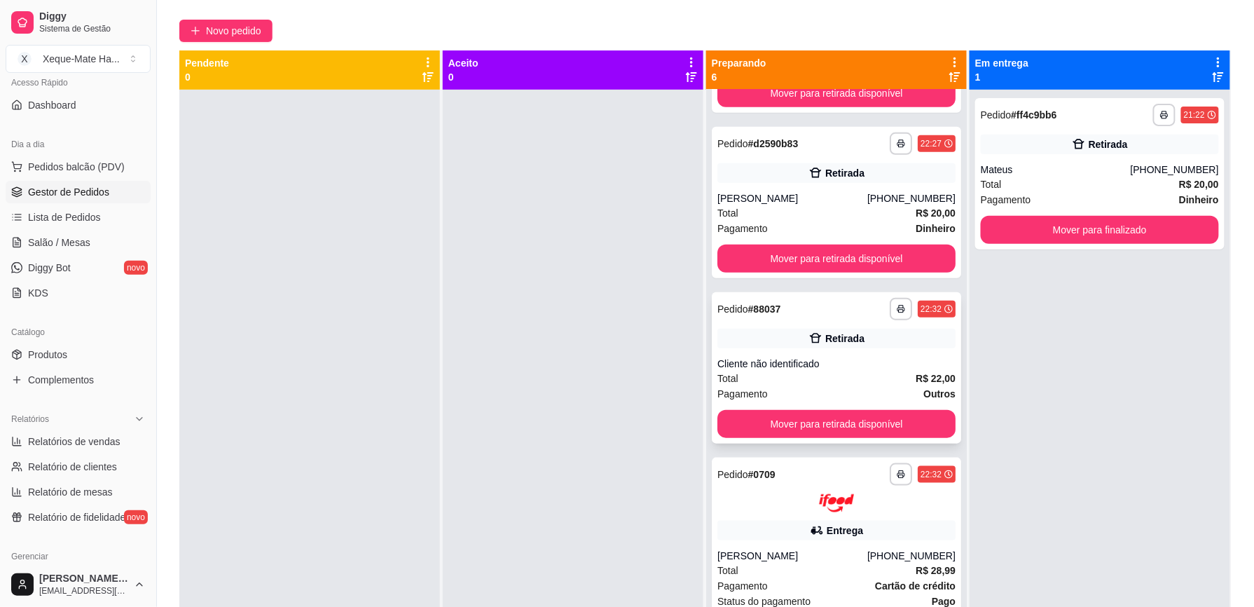
click at [857, 368] on div "Cliente não identificado" at bounding box center [836, 364] width 238 height 14
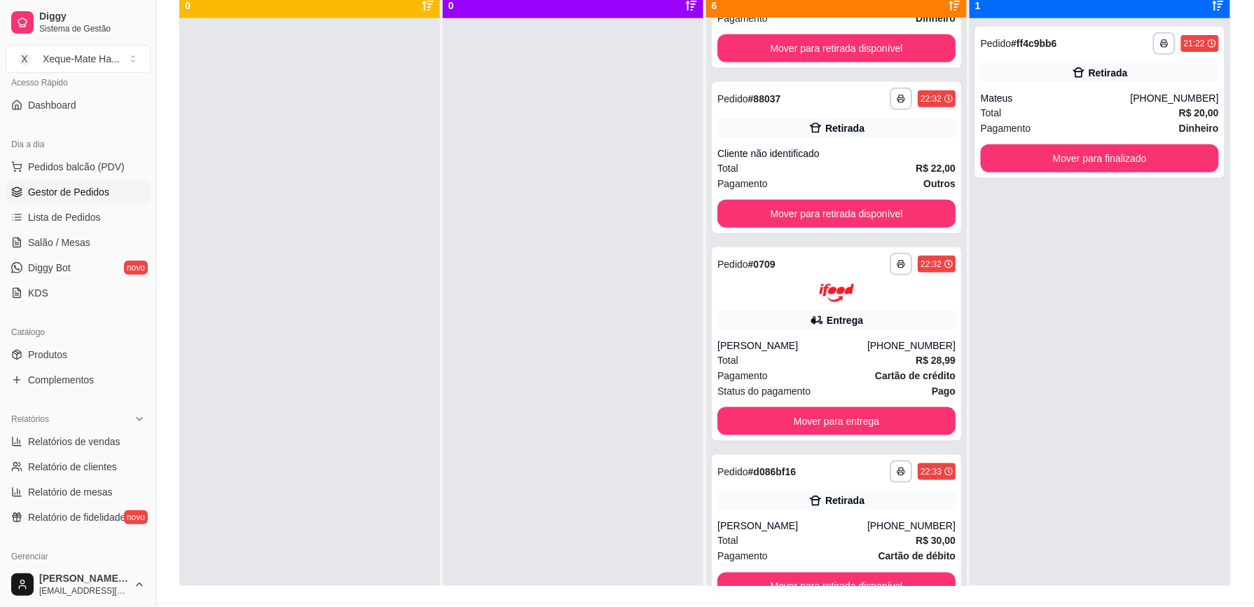
scroll to position [214, 0]
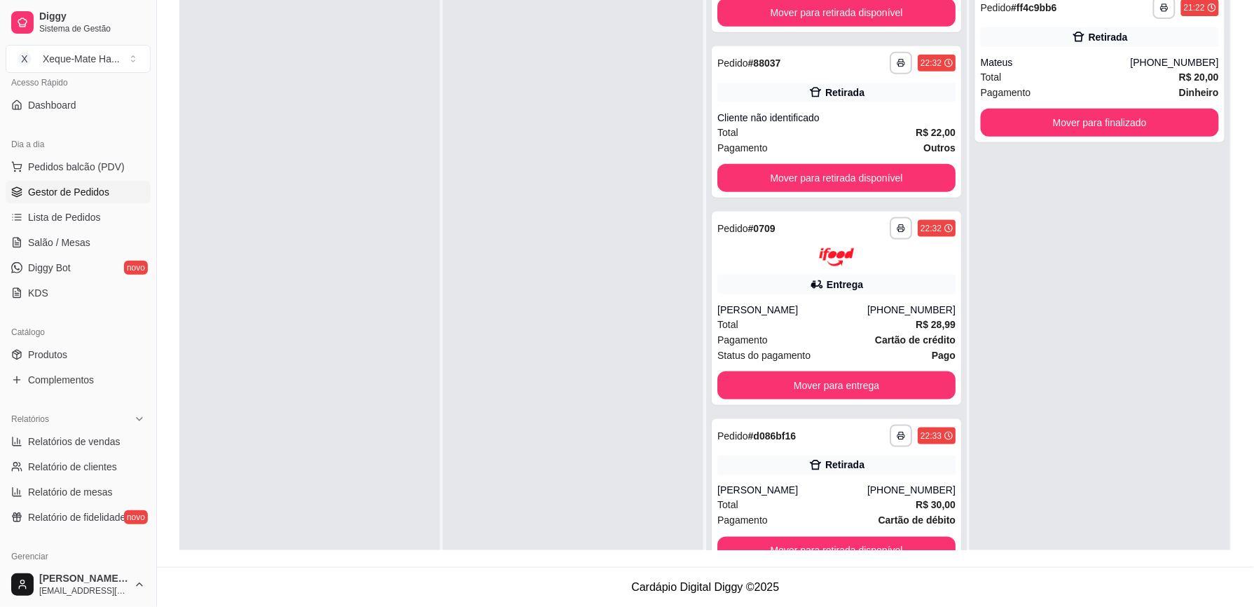
drag, startPoint x: 939, startPoint y: 483, endPoint x: 939, endPoint y: 513, distance: 30.1
click at [939, 513] on div "**********" at bounding box center [836, 285] width 261 height 607
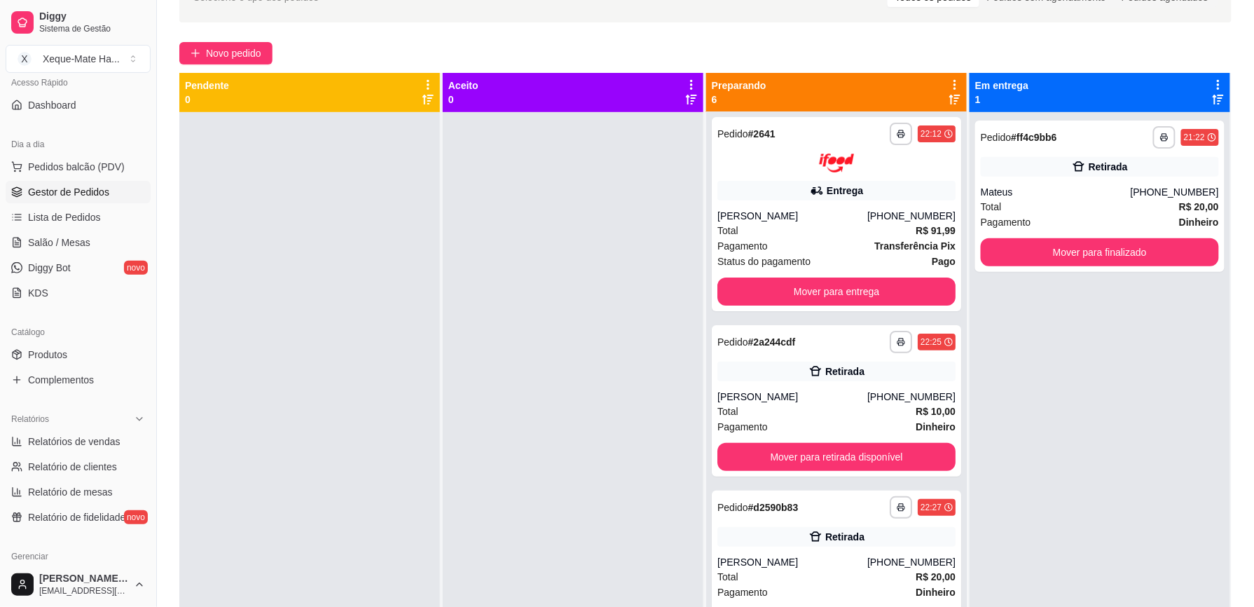
scroll to position [0, 0]
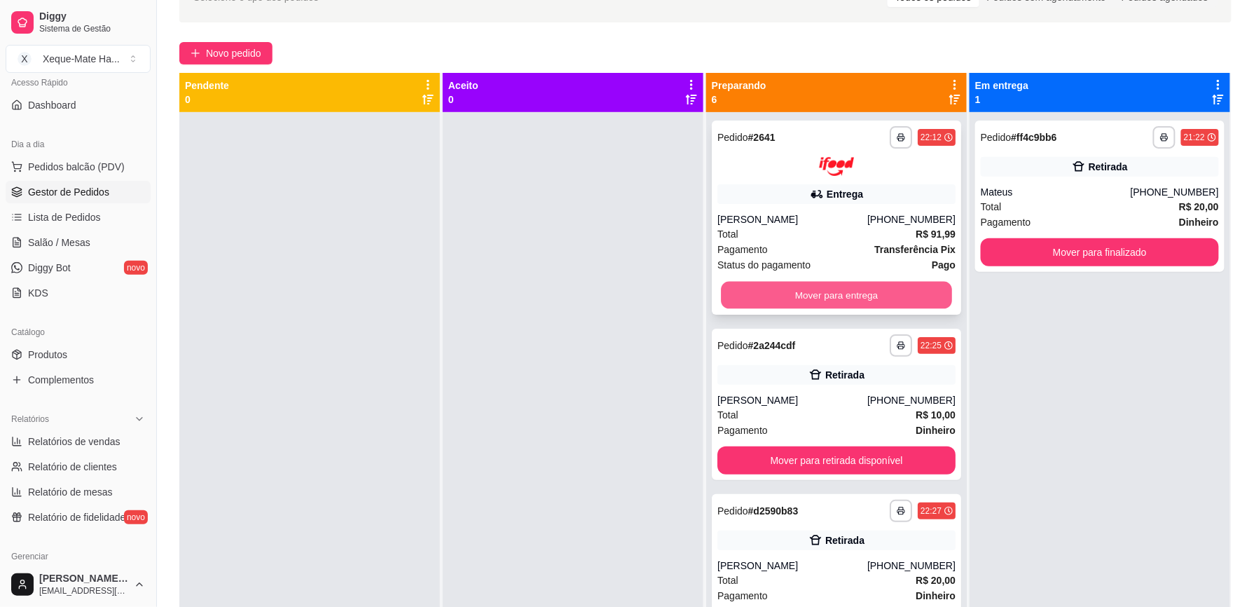
click at [836, 292] on button "Mover para entrega" at bounding box center [836, 294] width 231 height 27
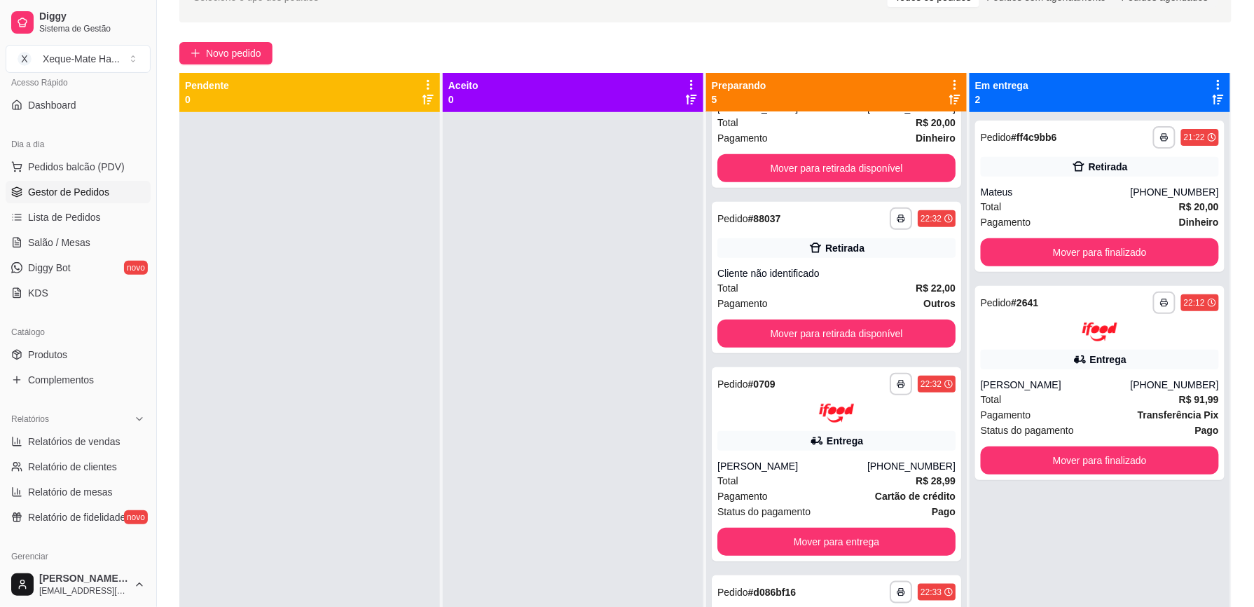
scroll to position [275, 0]
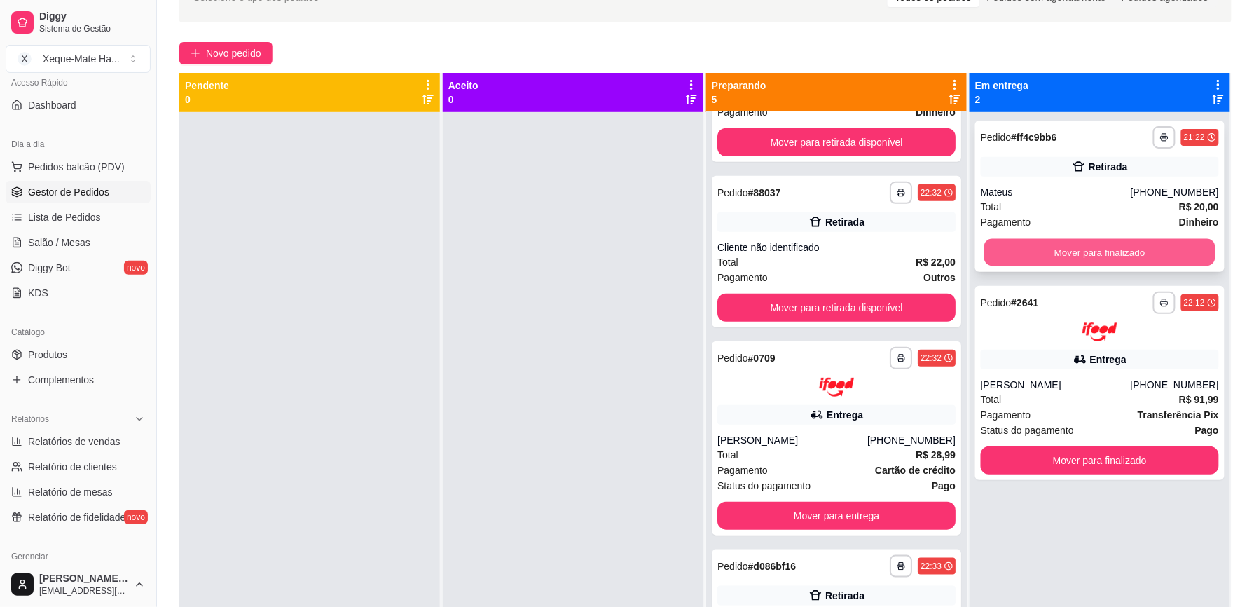
click at [1020, 251] on button "Mover para finalizado" at bounding box center [1099, 252] width 231 height 27
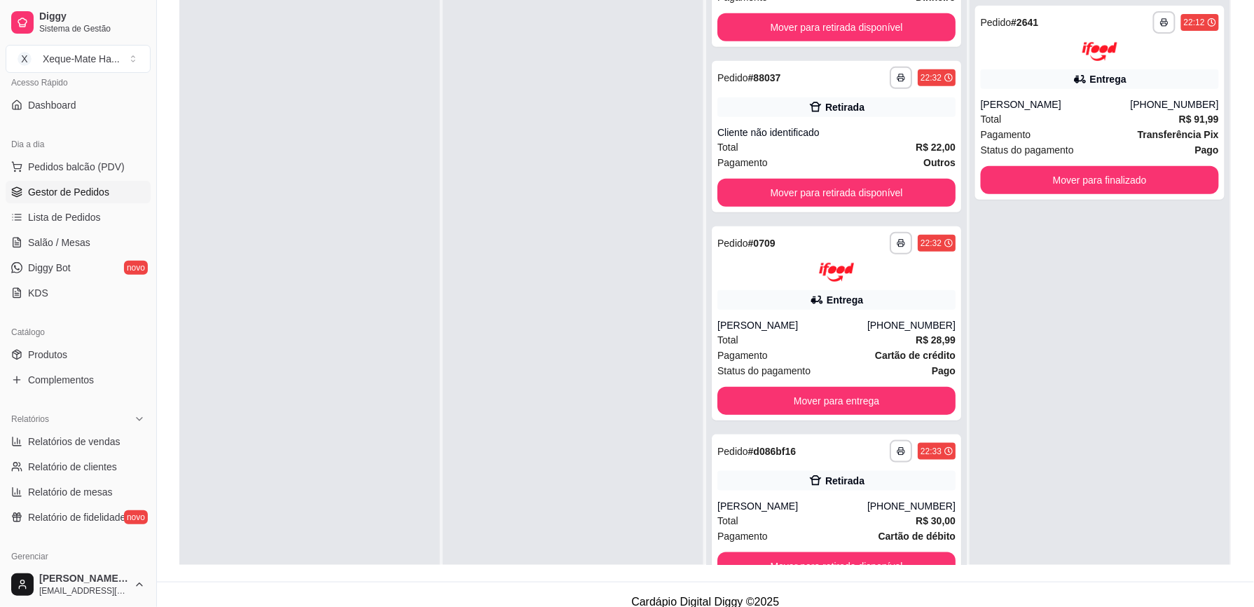
scroll to position [202, 0]
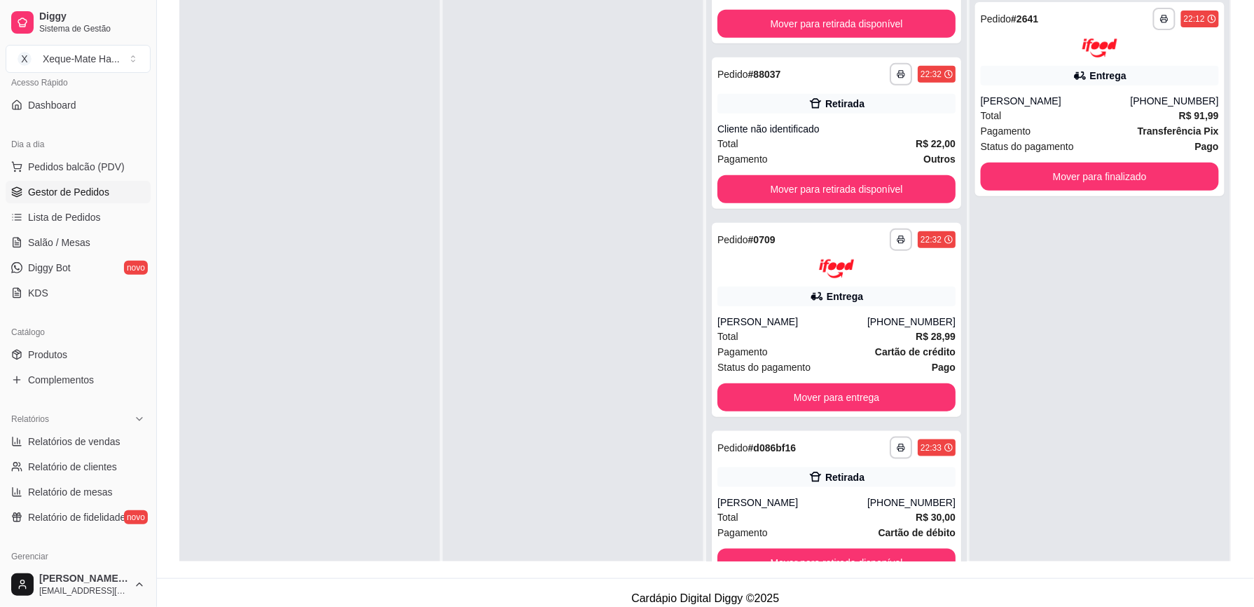
click at [1063, 429] on div "**********" at bounding box center [1099, 297] width 261 height 607
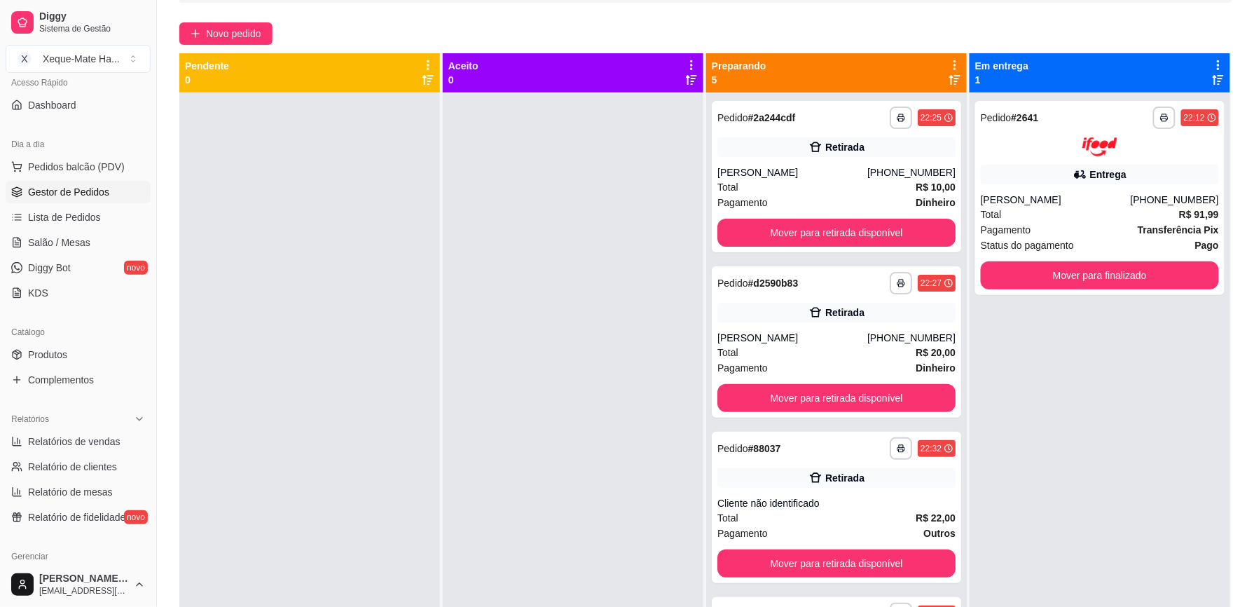
scroll to position [91, 0]
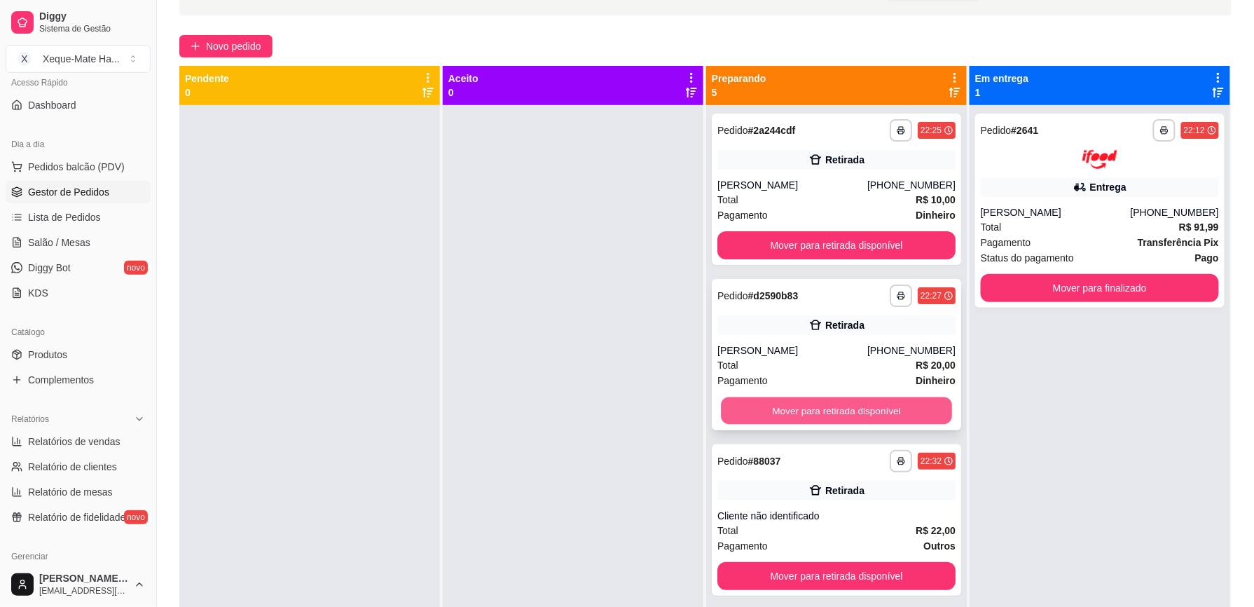
click at [772, 410] on button "Mover para retirada disponível" at bounding box center [836, 410] width 231 height 27
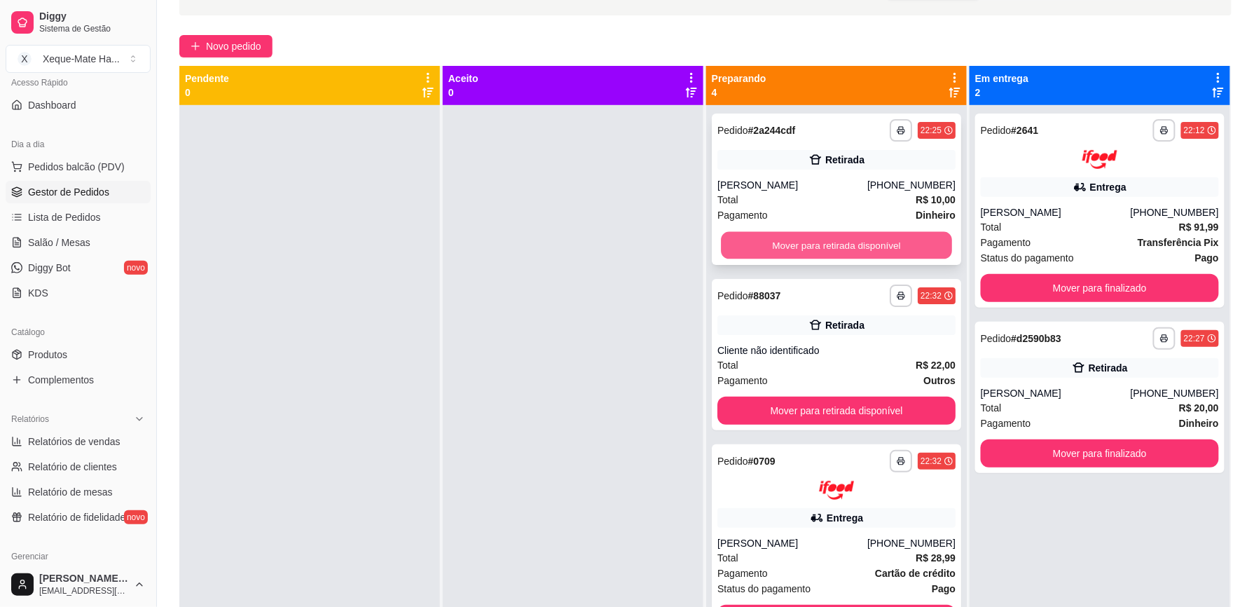
click at [810, 240] on button "Mover para retirada disponível" at bounding box center [836, 245] width 231 height 27
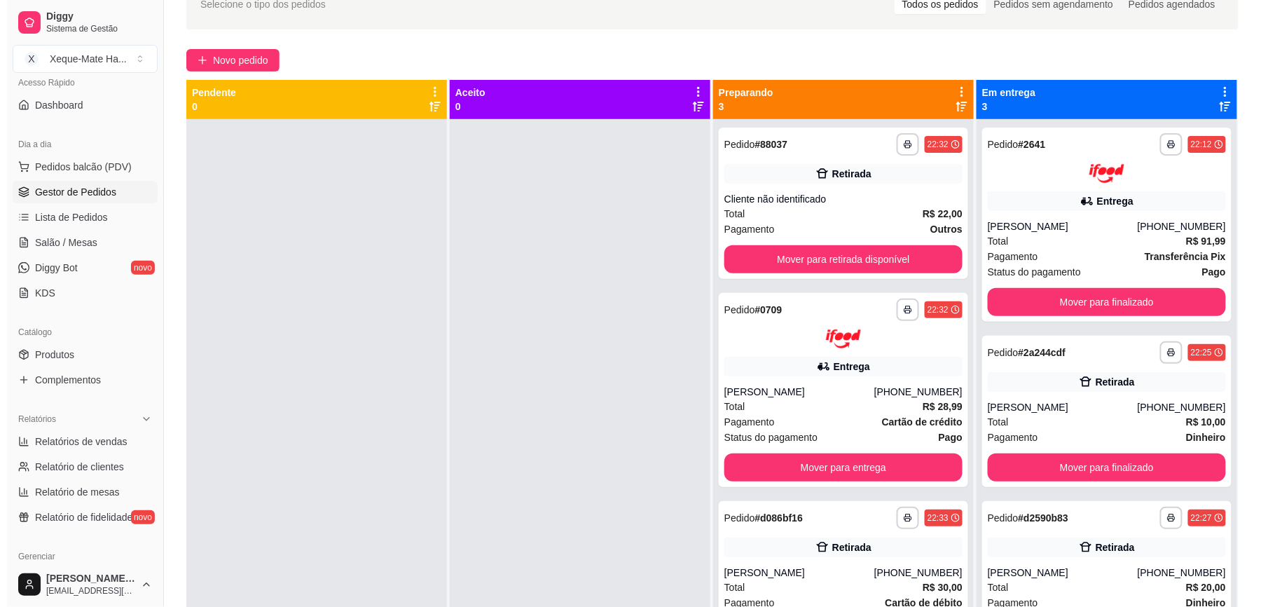
scroll to position [76, 0]
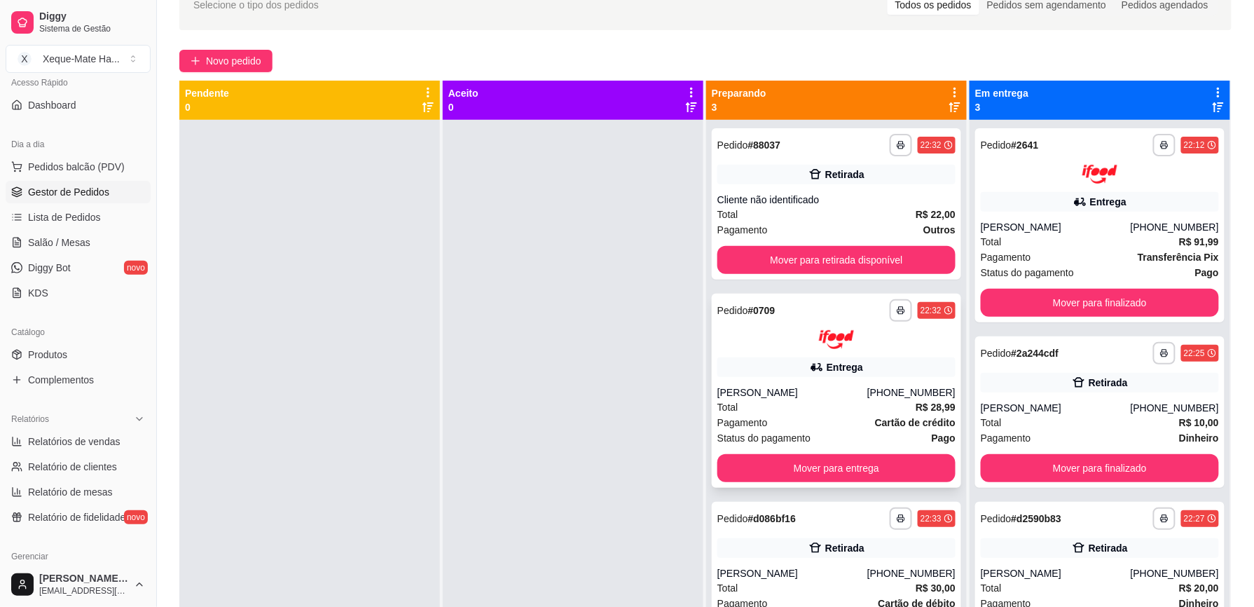
click at [825, 417] on div "Pagamento Cartão de crédito" at bounding box center [836, 422] width 238 height 15
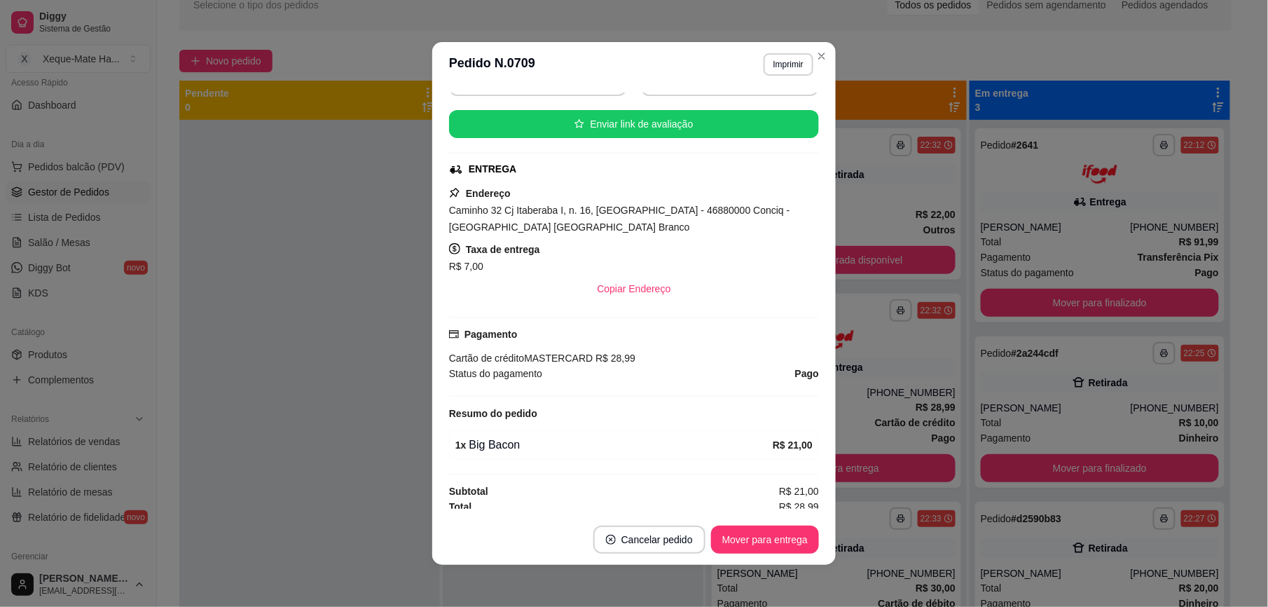
scroll to position [205, 0]
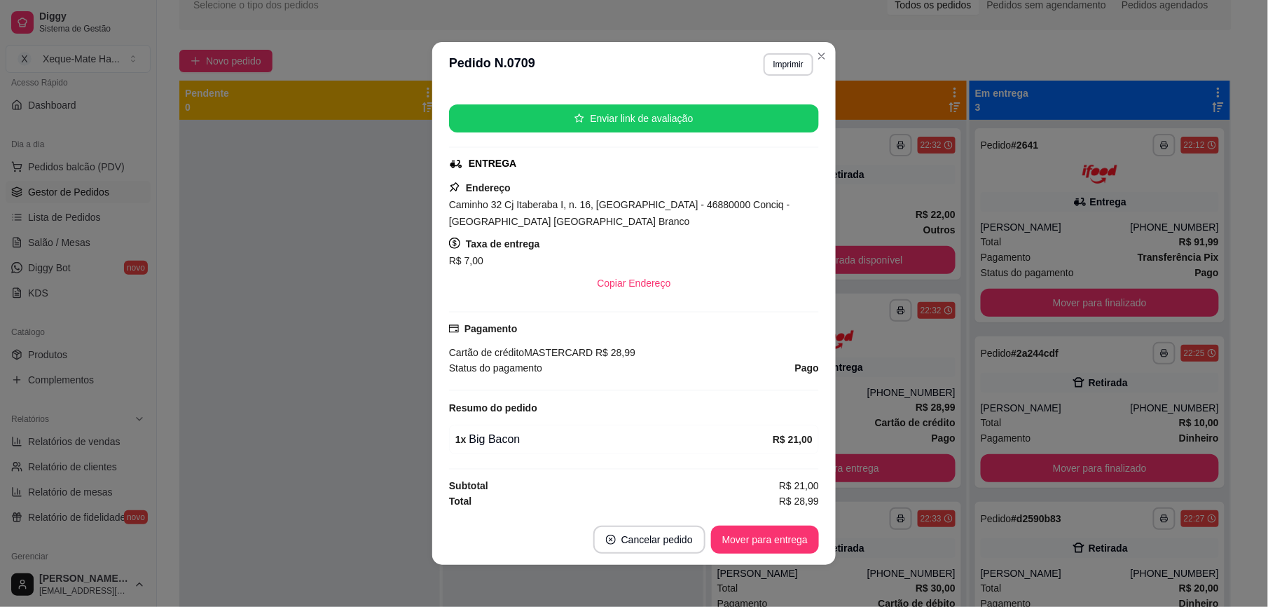
drag, startPoint x: 817, startPoint y: 430, endPoint x: 808, endPoint y: 417, distance: 15.6
click at [808, 417] on div "feito há 16 minutos Horário do pedido [DATE] 22:32 Status do pedido PREPARANDO …" at bounding box center [633, 300] width 403 height 427
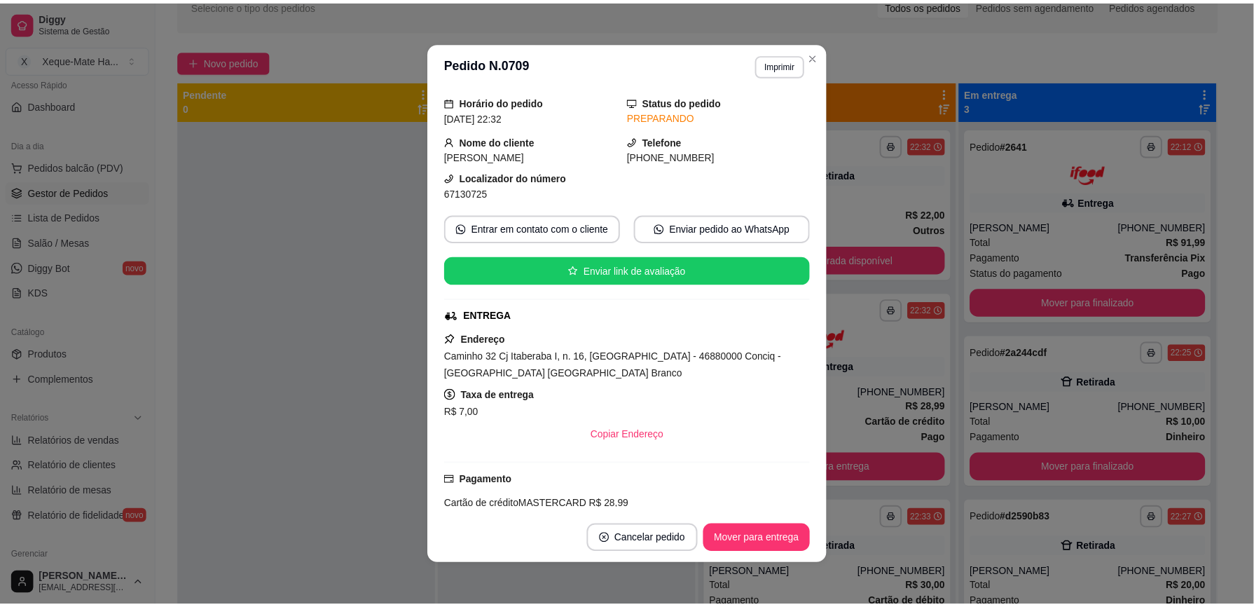
scroll to position [0, 0]
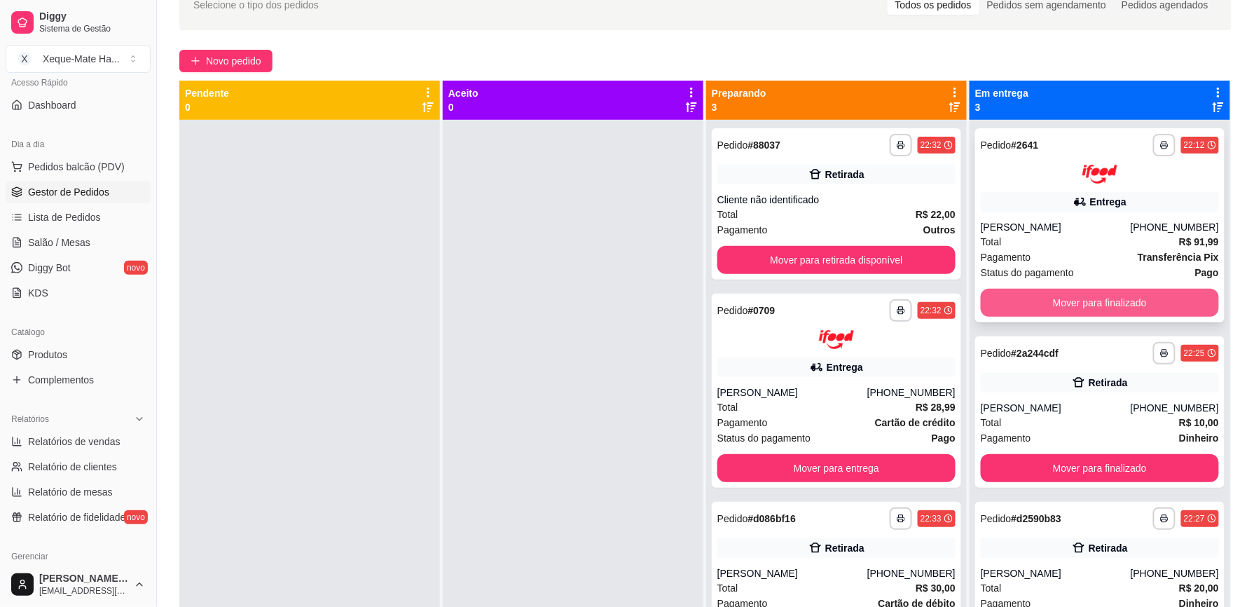
click at [1188, 301] on button "Mover para finalizado" at bounding box center [1100, 303] width 238 height 28
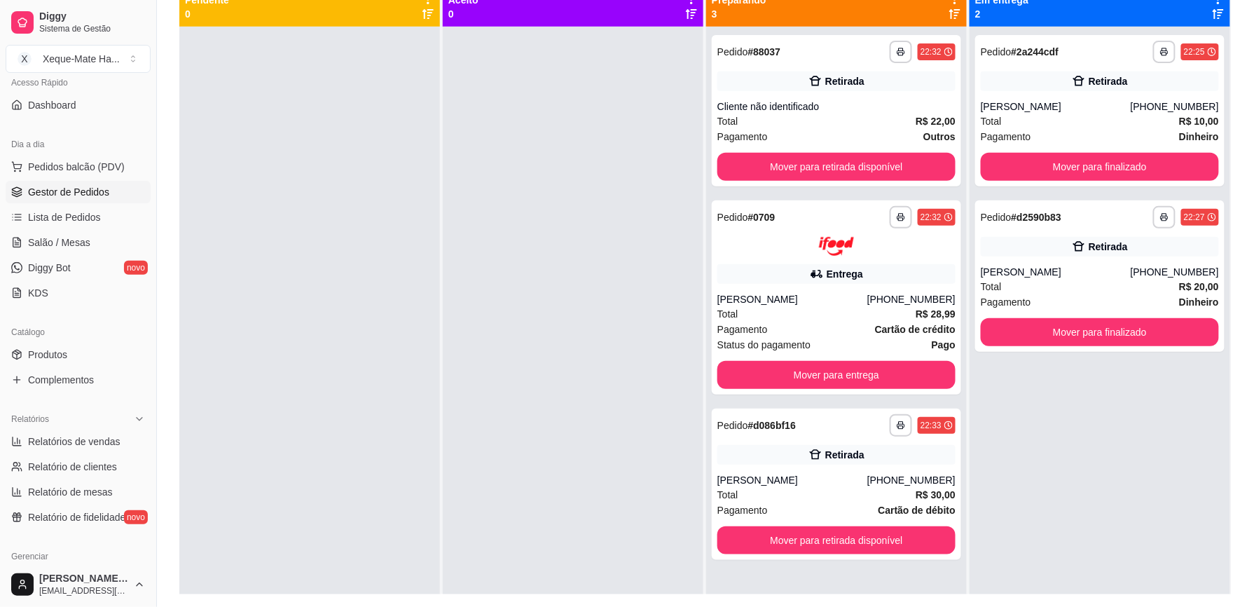
scroll to position [214, 0]
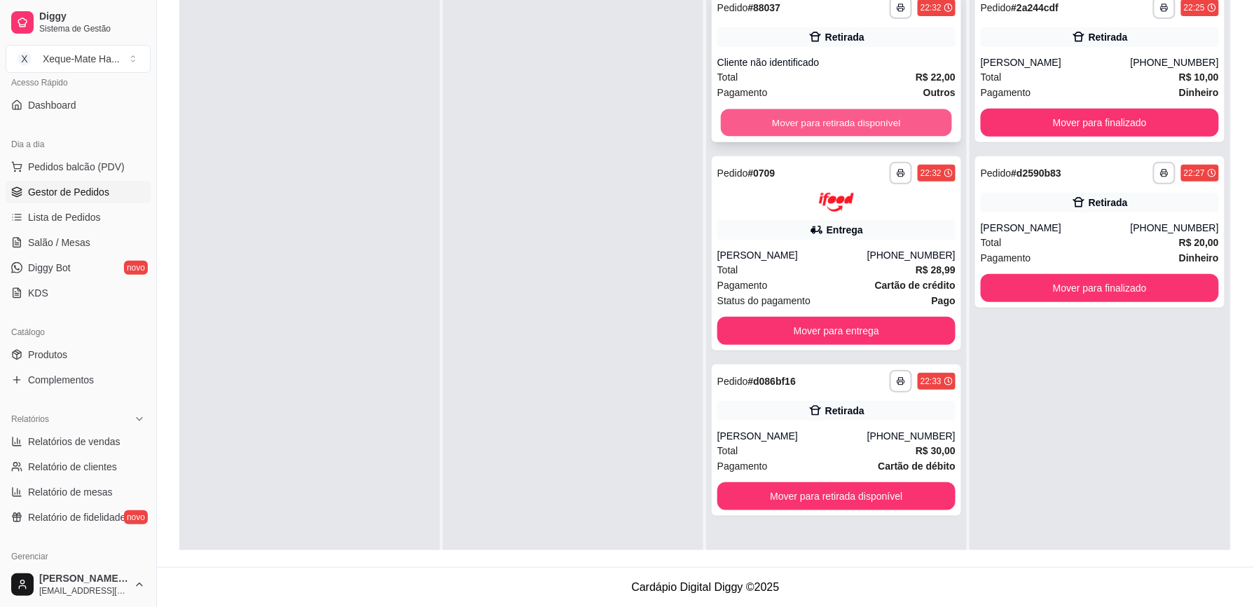
click at [895, 113] on button "Mover para retirada disponível" at bounding box center [836, 122] width 231 height 27
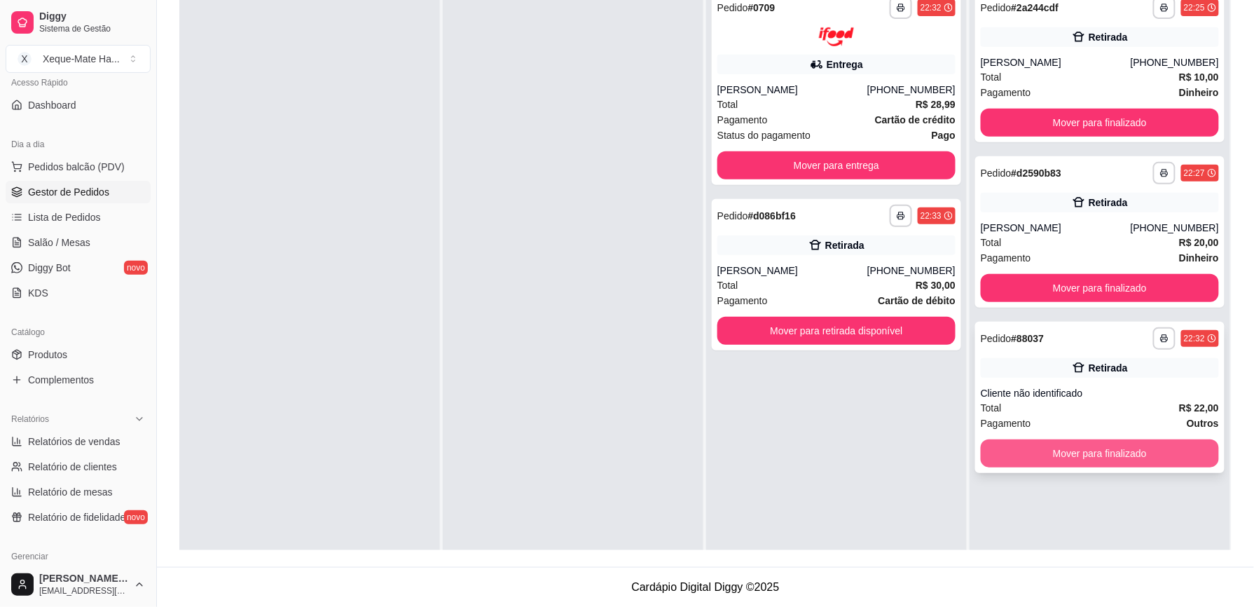
click at [1059, 450] on button "Mover para finalizado" at bounding box center [1100, 453] width 238 height 28
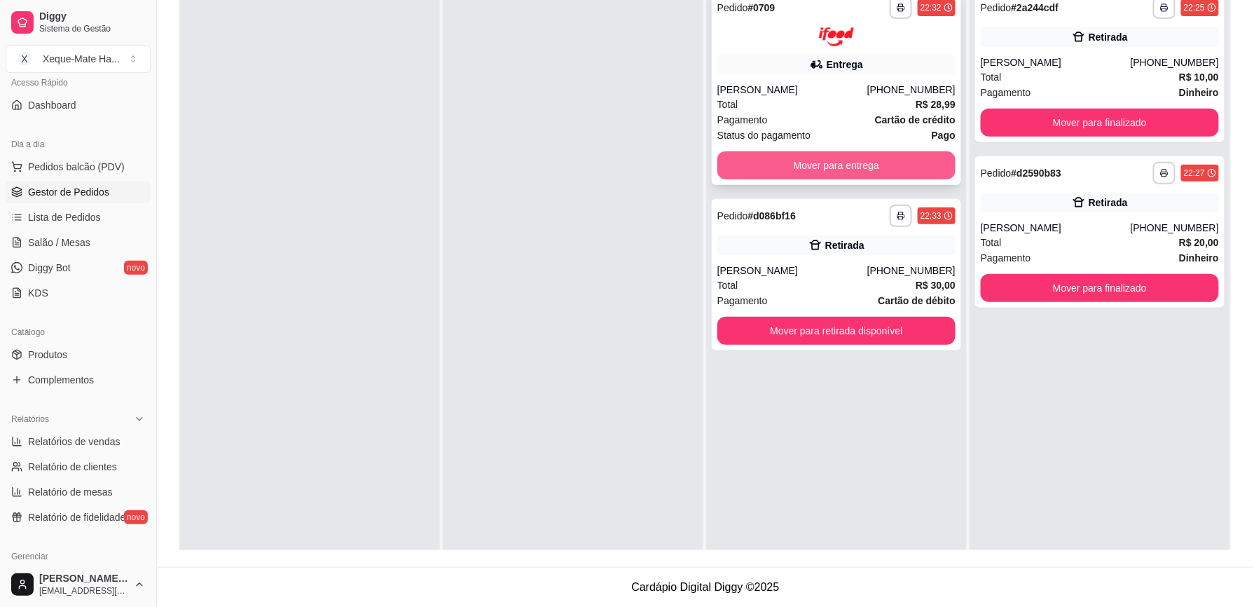
click at [824, 165] on button "Mover para entrega" at bounding box center [836, 165] width 238 height 28
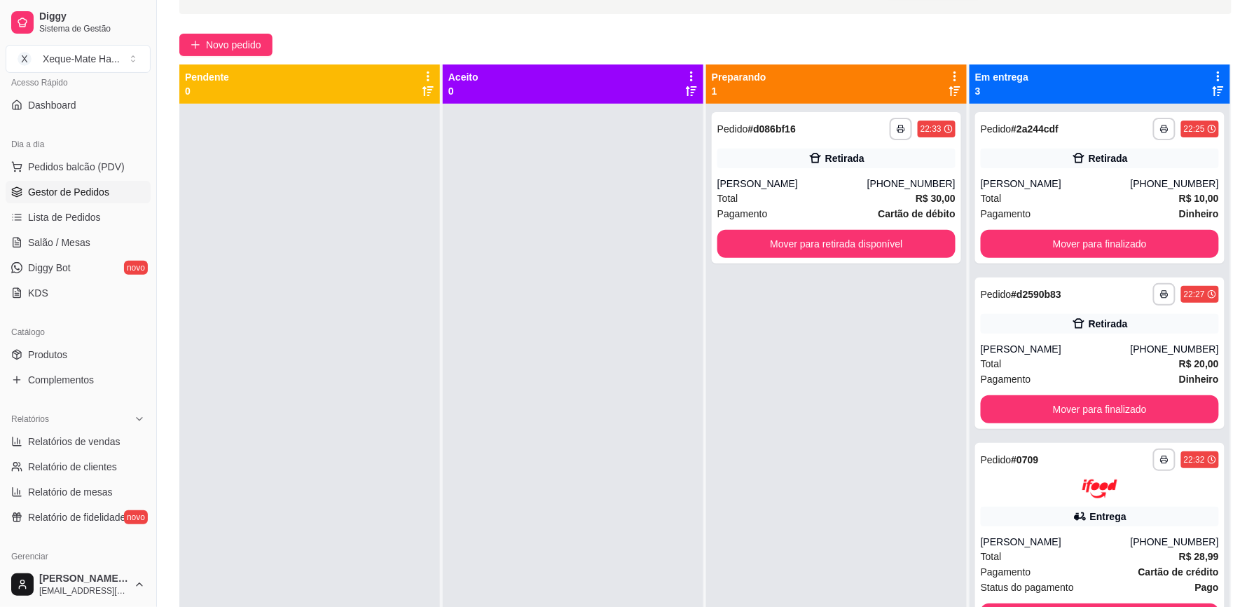
scroll to position [94, 0]
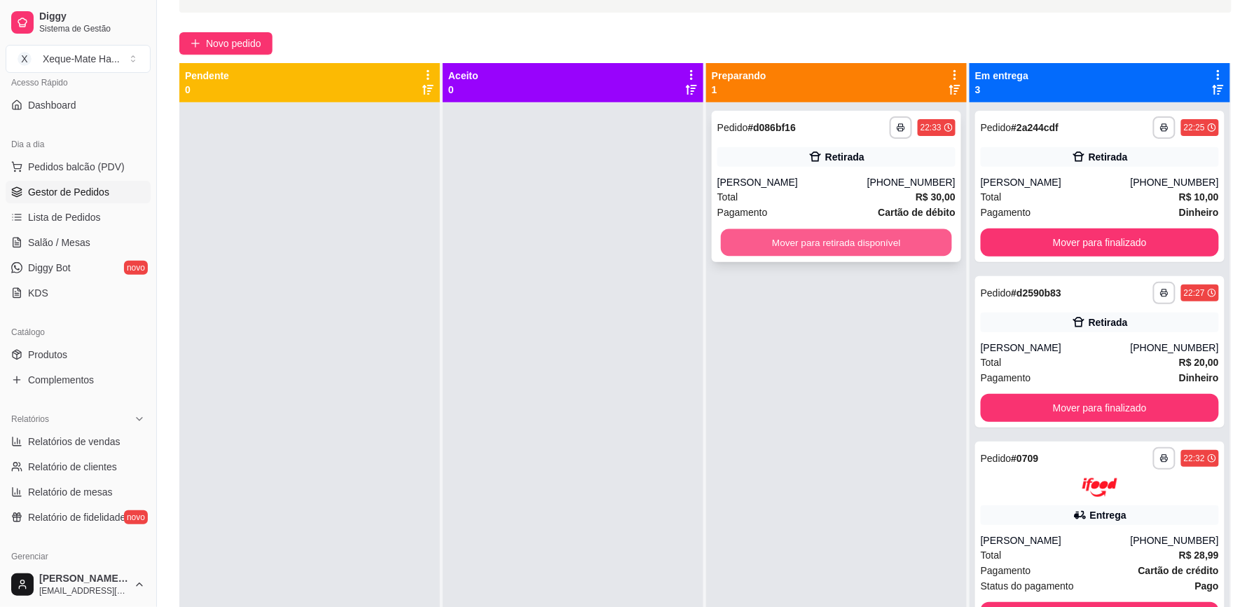
click at [913, 249] on button "Mover para retirada disponível" at bounding box center [836, 242] width 231 height 27
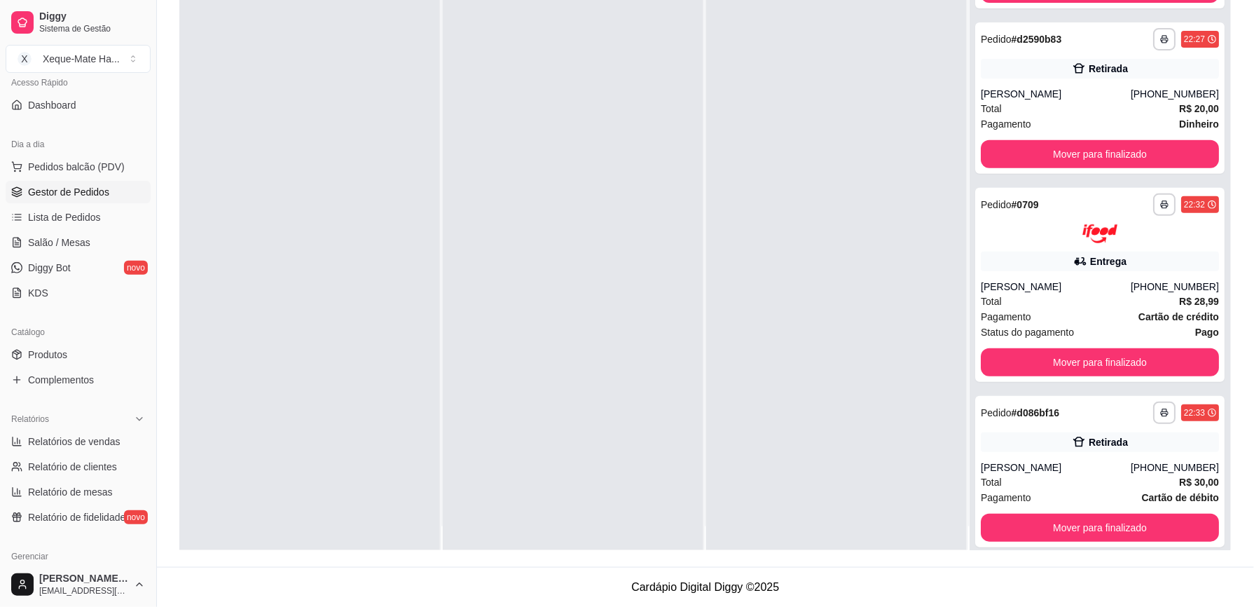
scroll to position [39, 0]
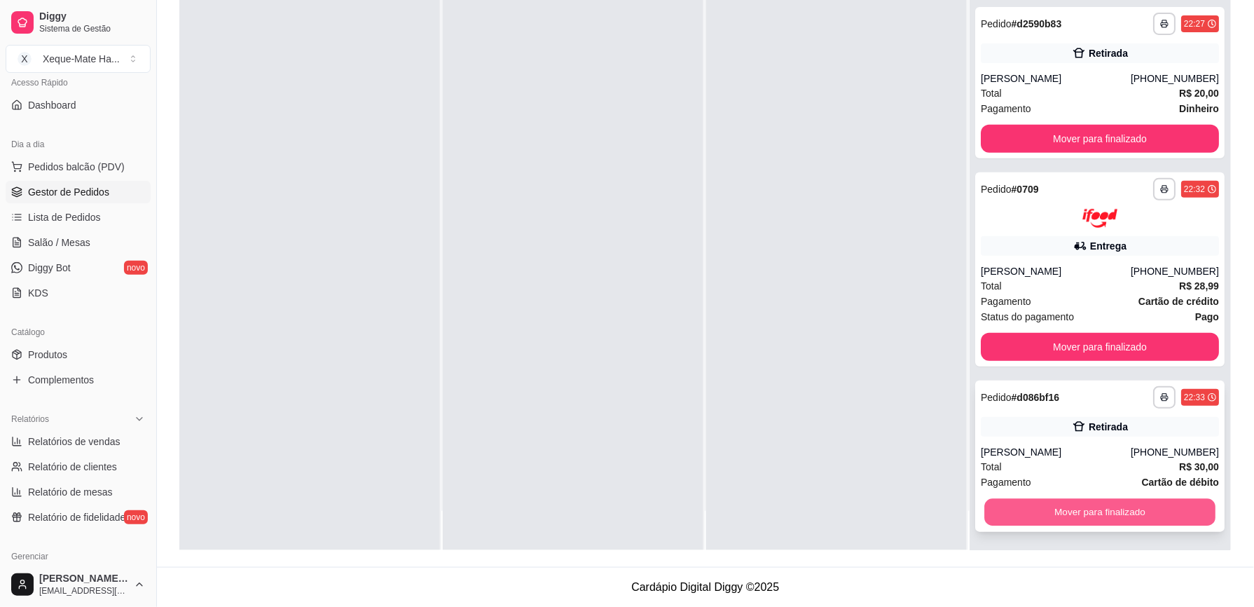
click at [1096, 503] on button "Mover para finalizado" at bounding box center [1099, 511] width 231 height 27
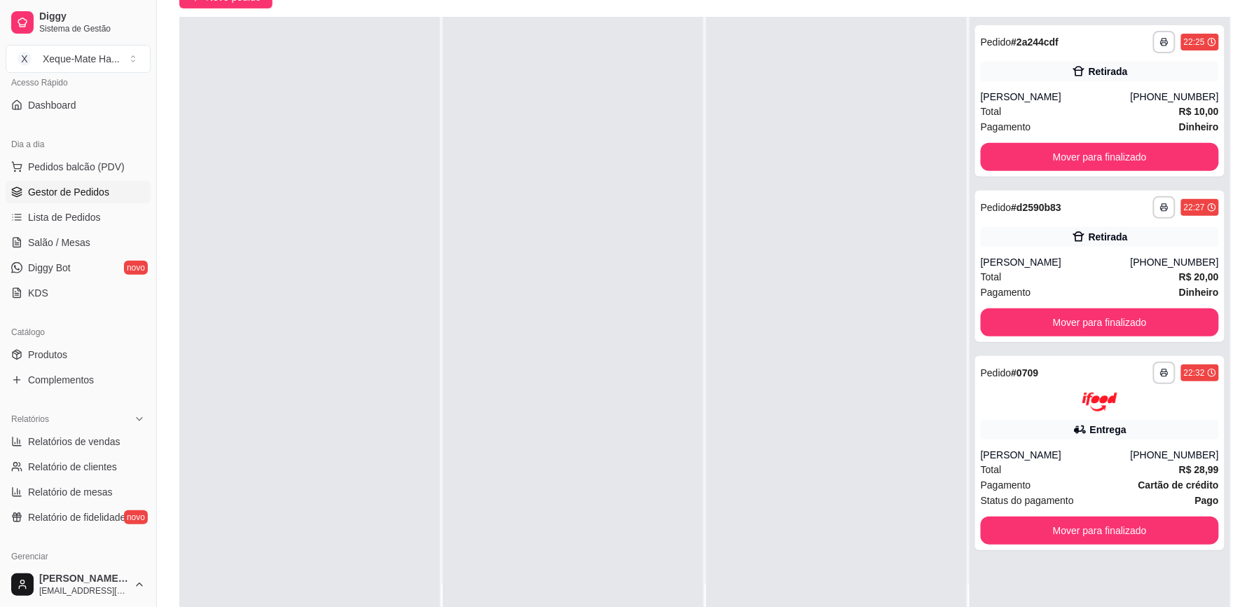
scroll to position [116, 0]
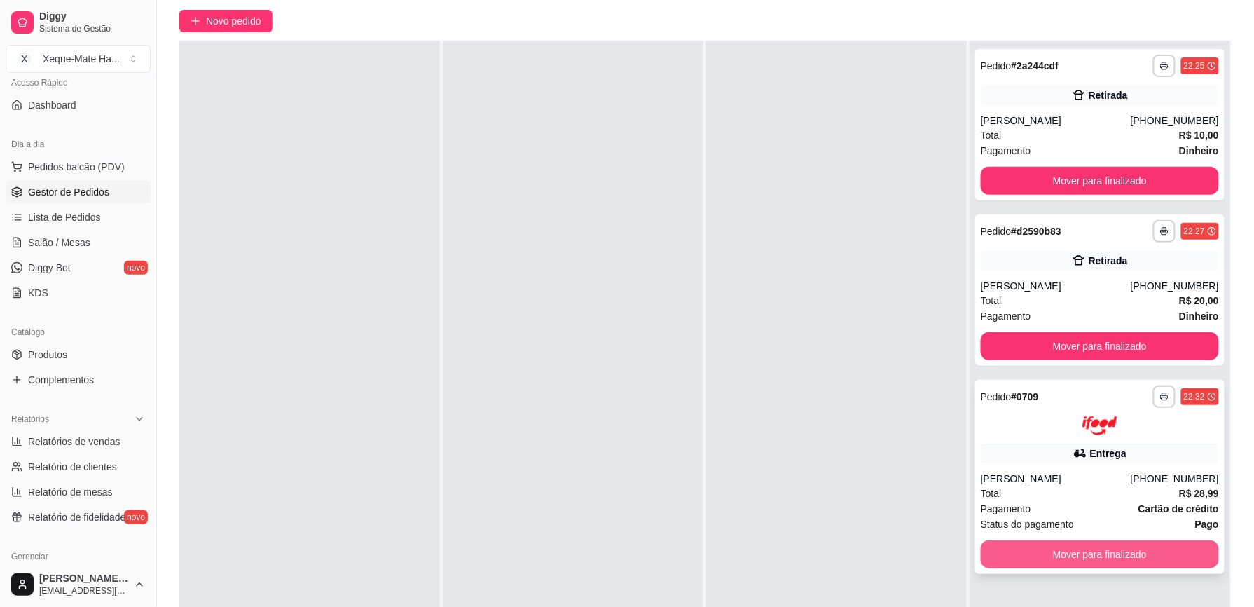
click at [1122, 547] on button "Mover para finalizado" at bounding box center [1100, 554] width 238 height 28
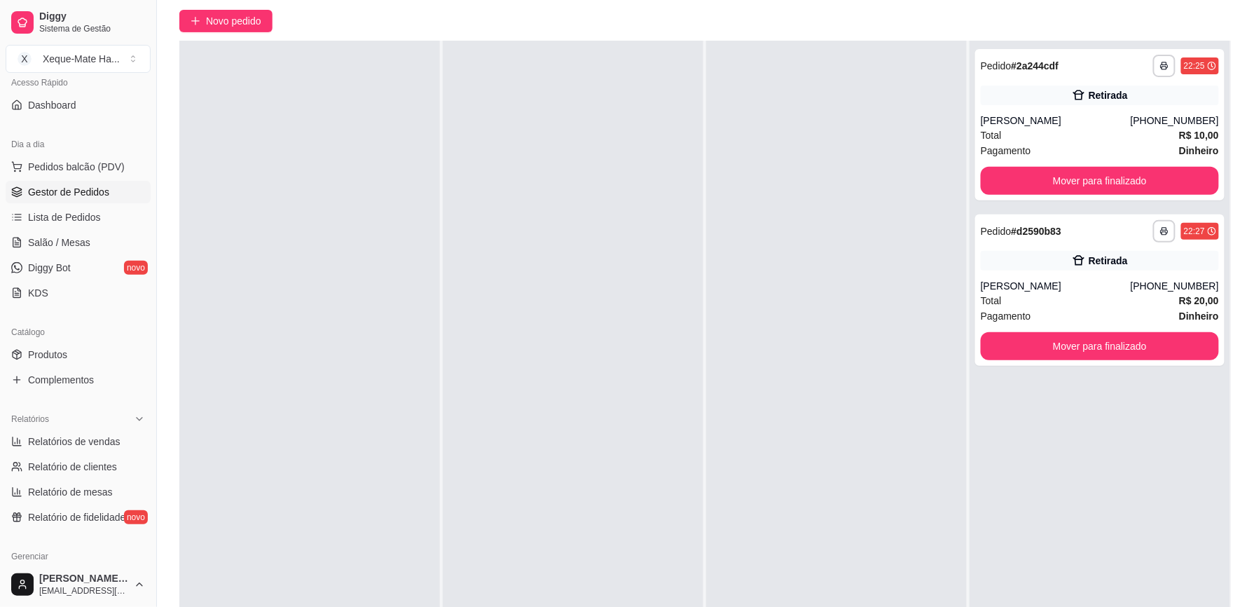
click at [536, 365] on div at bounding box center [573, 344] width 261 height 607
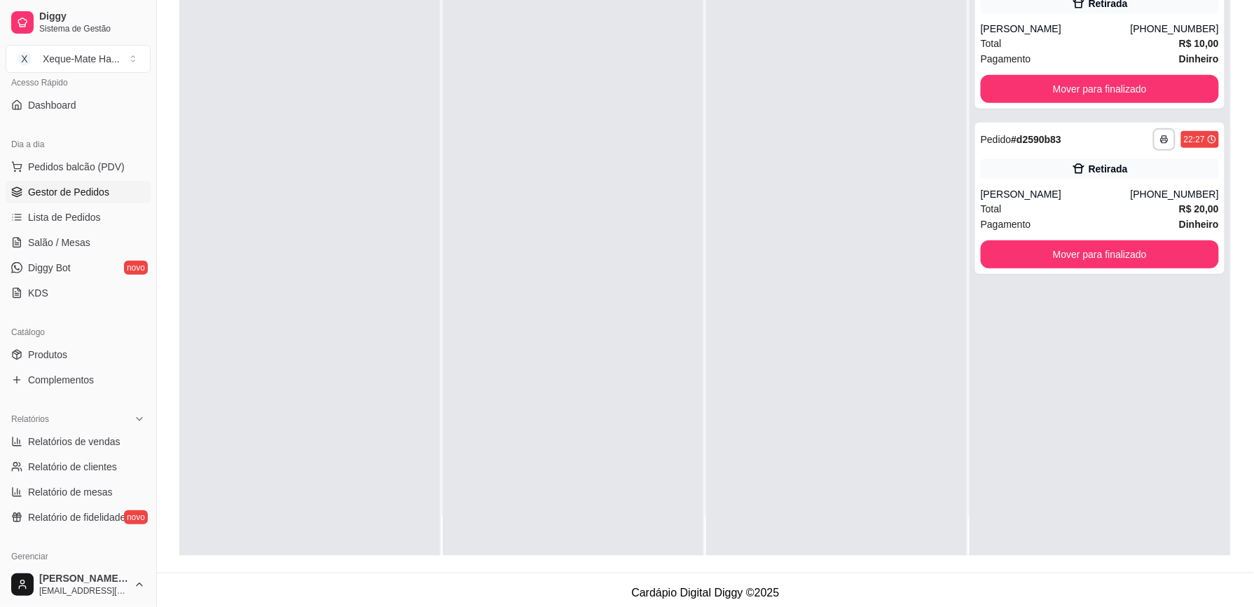
scroll to position [214, 0]
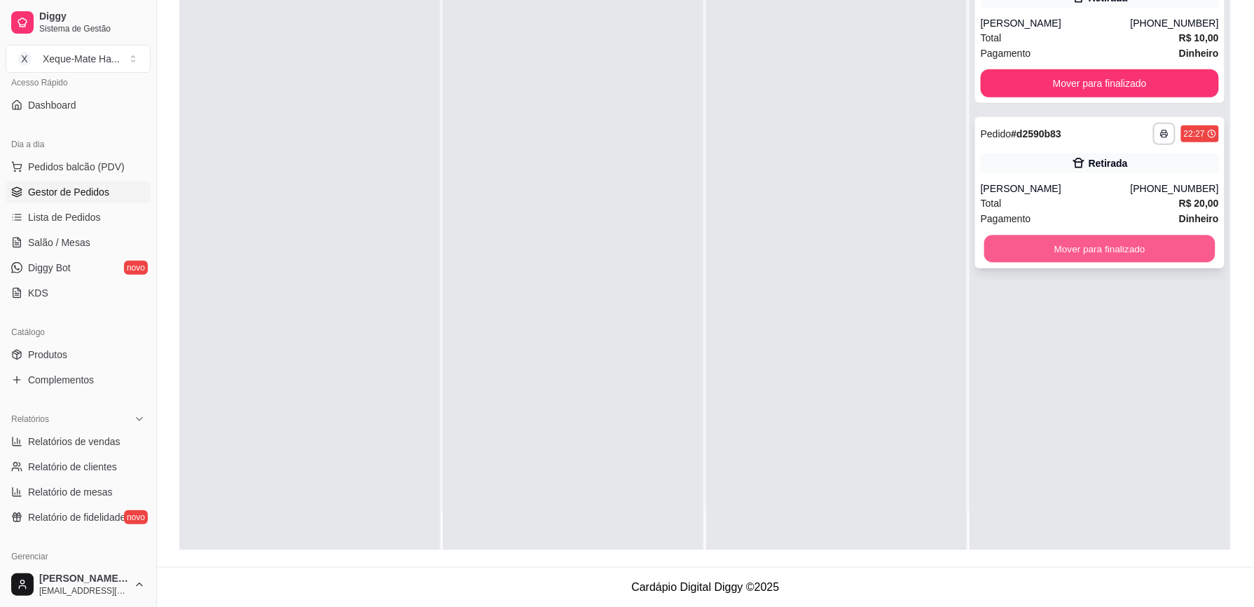
click at [1141, 251] on button "Mover para finalizado" at bounding box center [1099, 248] width 231 height 27
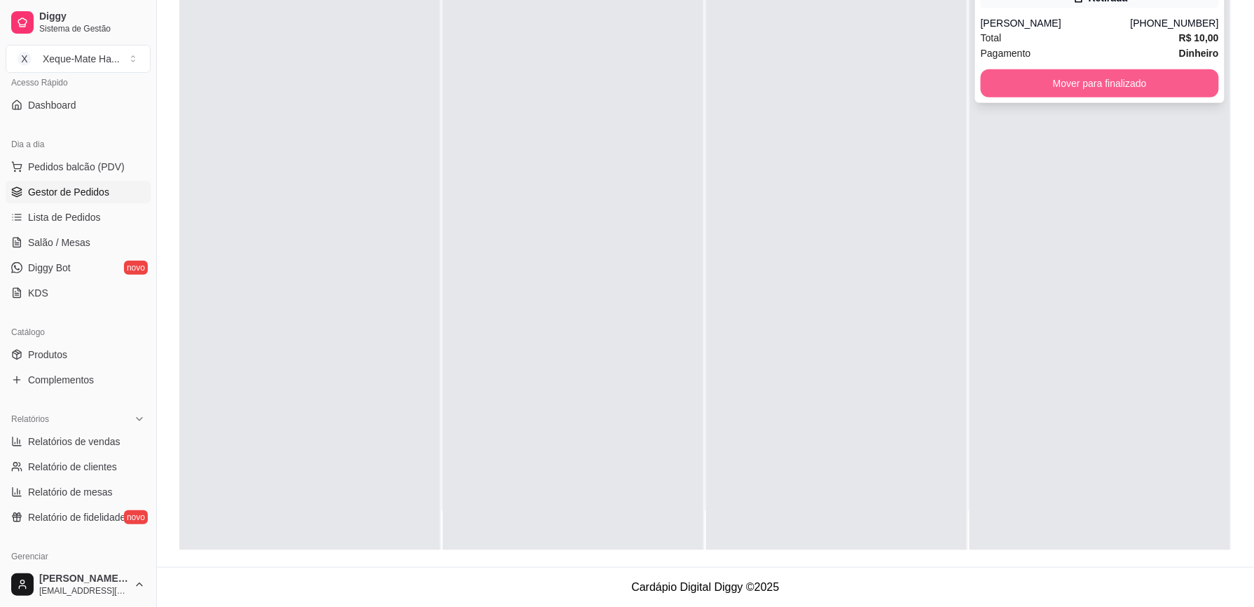
click at [1105, 80] on button "Mover para finalizado" at bounding box center [1100, 83] width 238 height 28
